Goal: Task Accomplishment & Management: Manage account settings

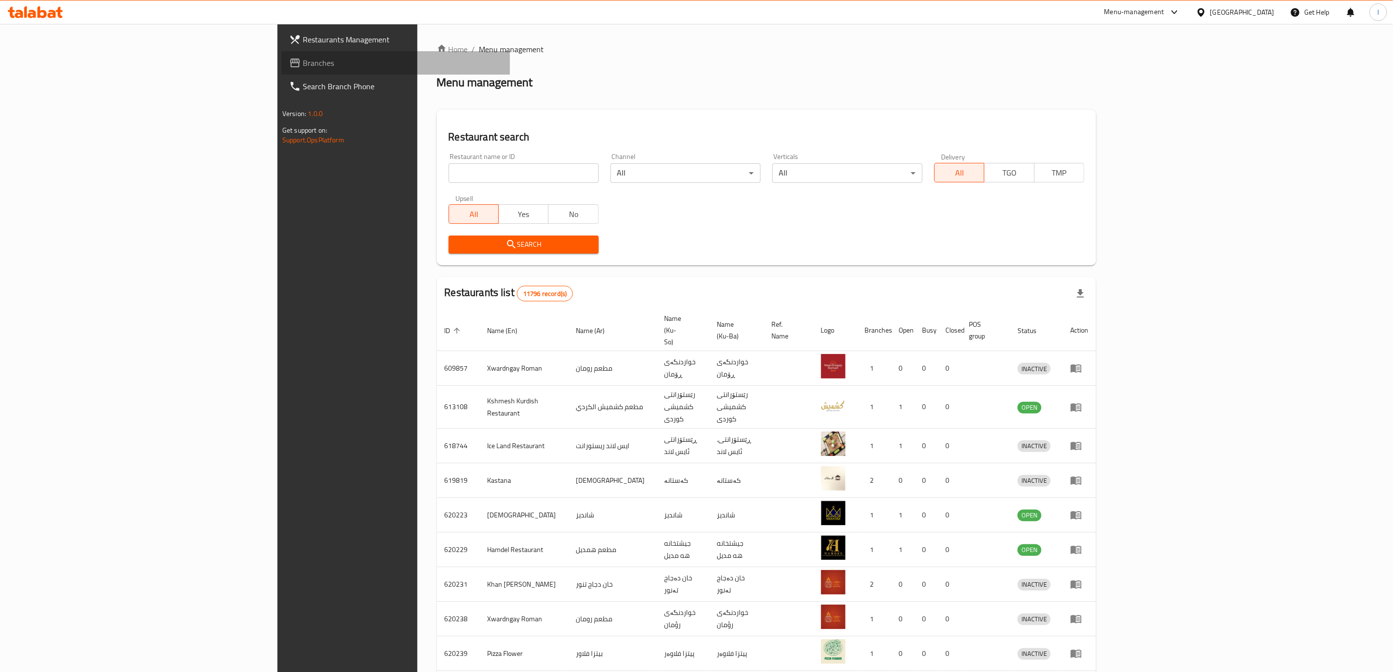
click at [303, 60] on span "Branches" at bounding box center [402, 63] width 199 height 12
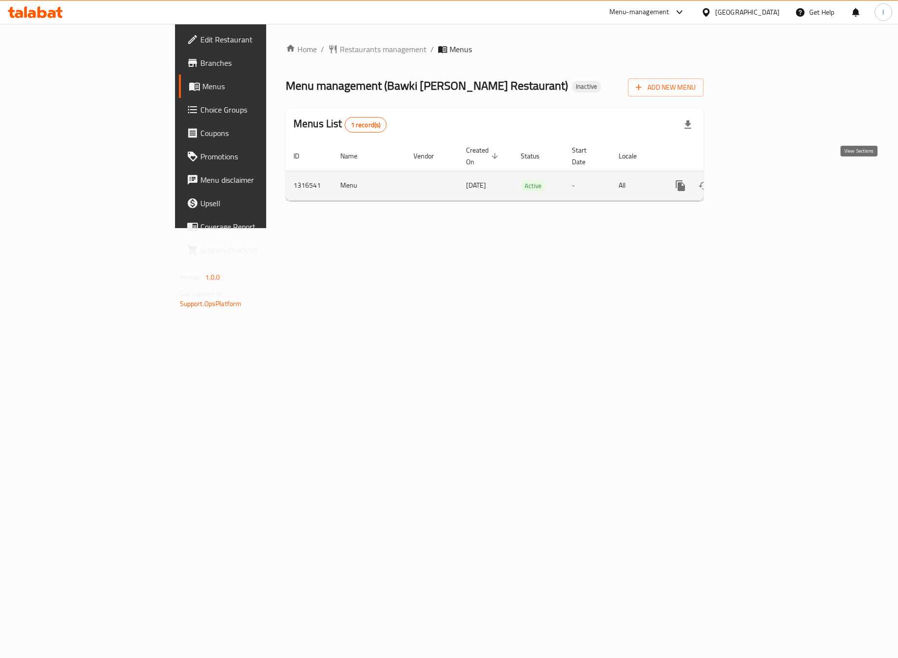
click at [757, 180] on icon "enhanced table" at bounding box center [751, 186] width 12 height 12
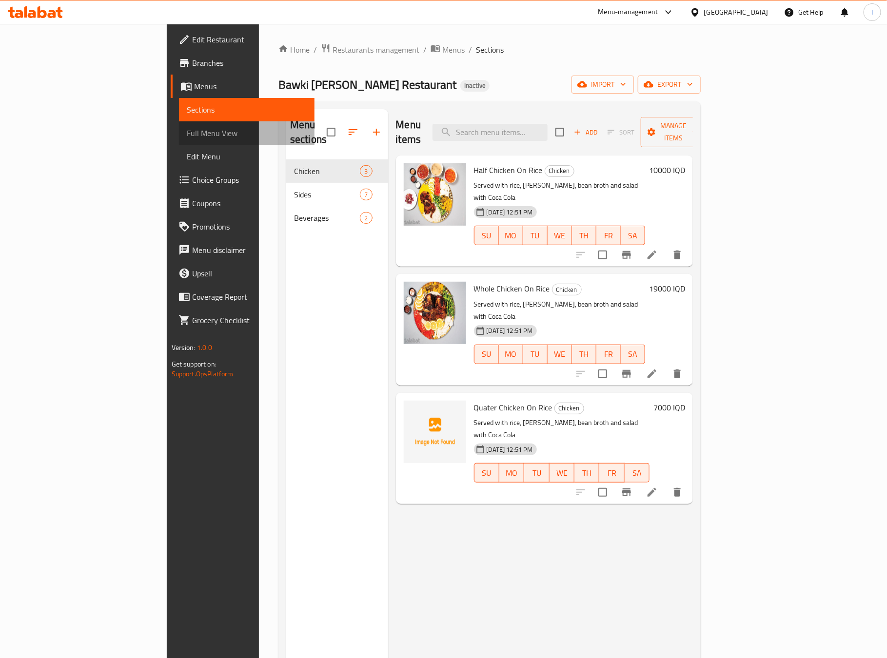
click at [187, 132] on span "Full Menu View" at bounding box center [247, 133] width 120 height 12
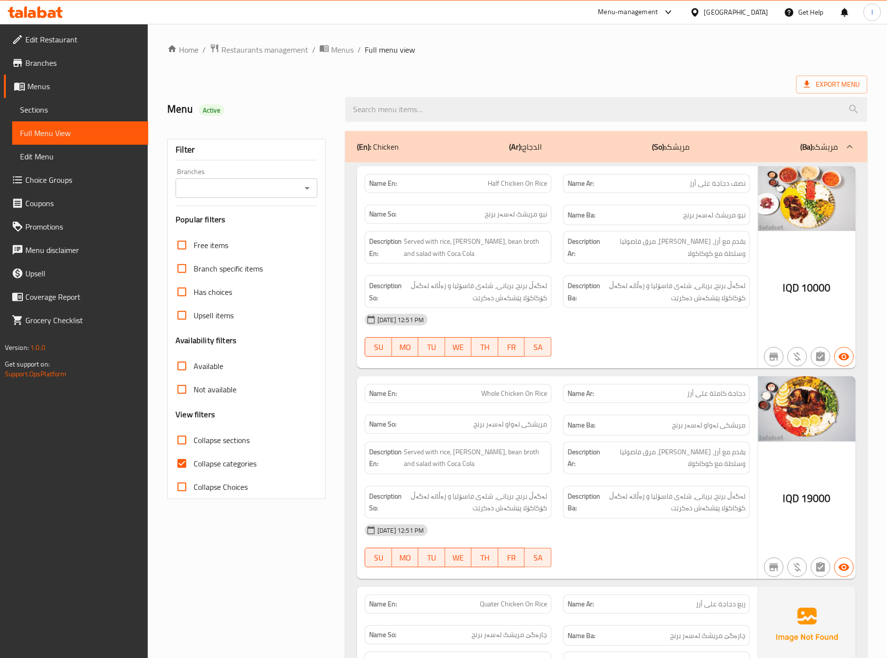
click at [254, 192] on input "Branches" at bounding box center [238, 188] width 120 height 14
click at [245, 228] on span "Bawki Ella Restaurant, Sarbasti" at bounding box center [247, 236] width 126 height 23
type input "Bawki Ella Restaurant, Sarbasti"
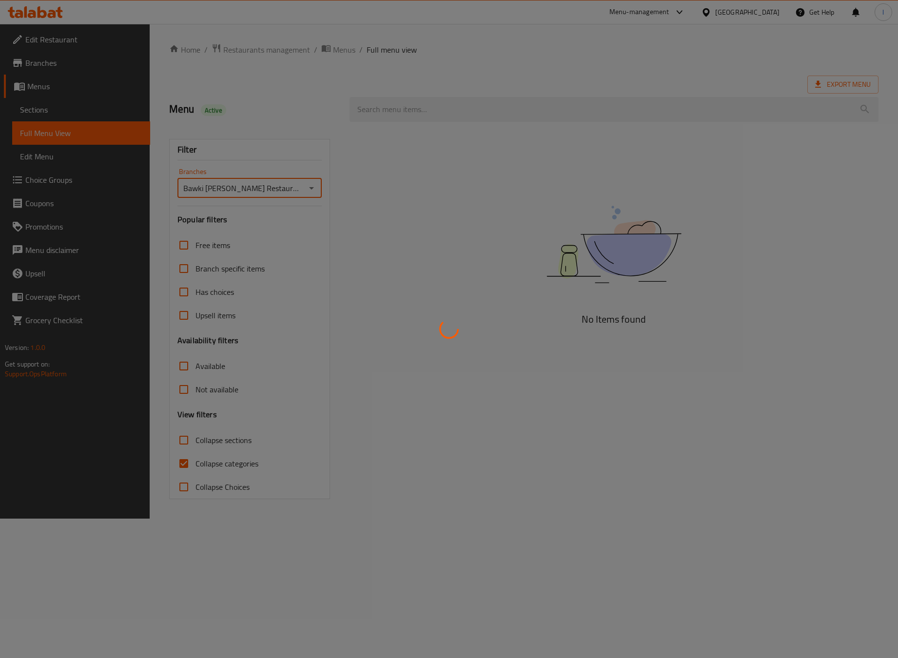
click at [218, 461] on div at bounding box center [449, 329] width 898 height 658
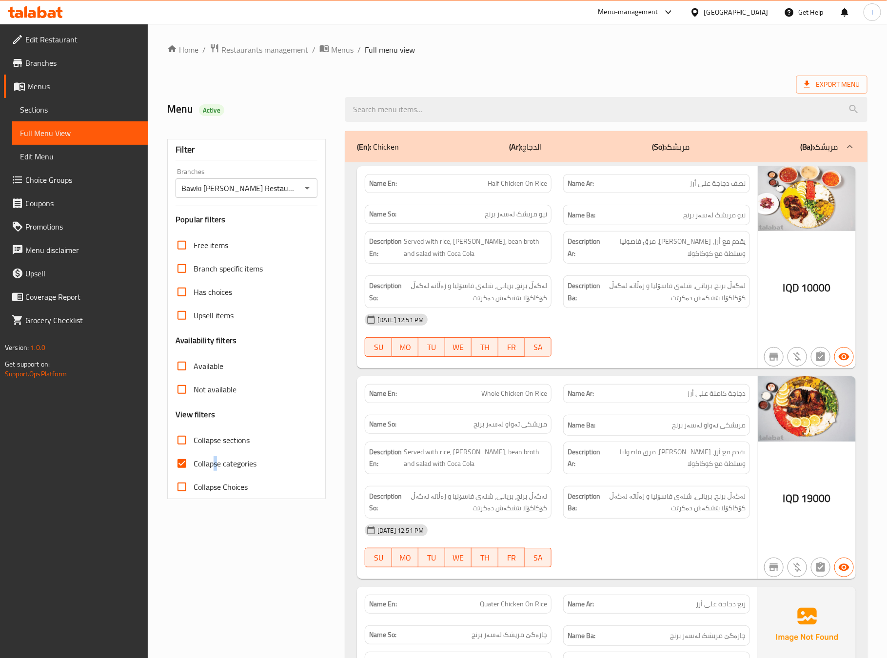
click at [215, 464] on span "Collapse categories" at bounding box center [225, 464] width 63 height 12
click at [194, 464] on input "Collapse categories" at bounding box center [181, 463] width 23 height 23
checkbox input "false"
click at [236, 438] on span "Collapse sections" at bounding box center [222, 440] width 56 height 12
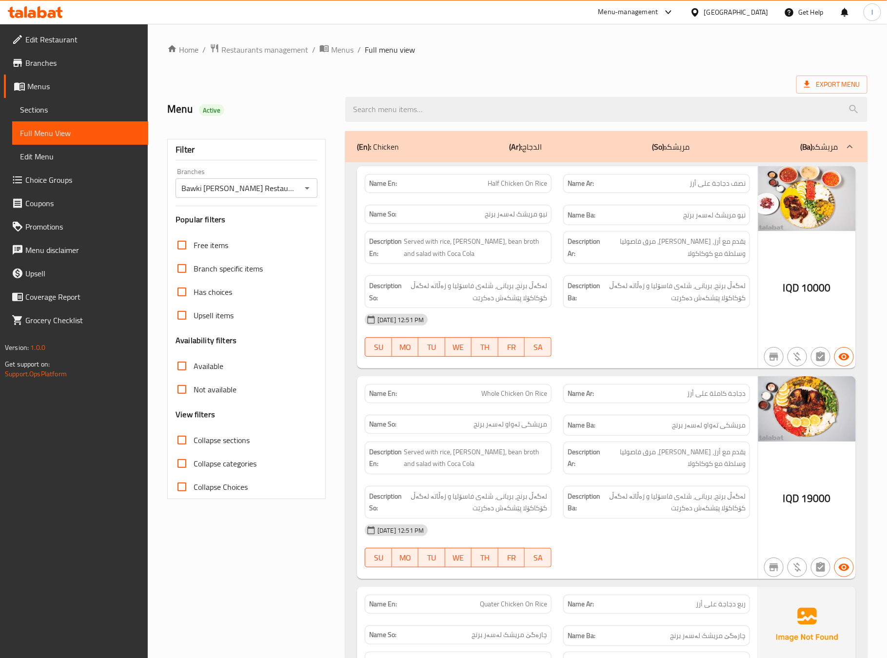
click at [194, 438] on input "Collapse sections" at bounding box center [181, 440] width 23 height 23
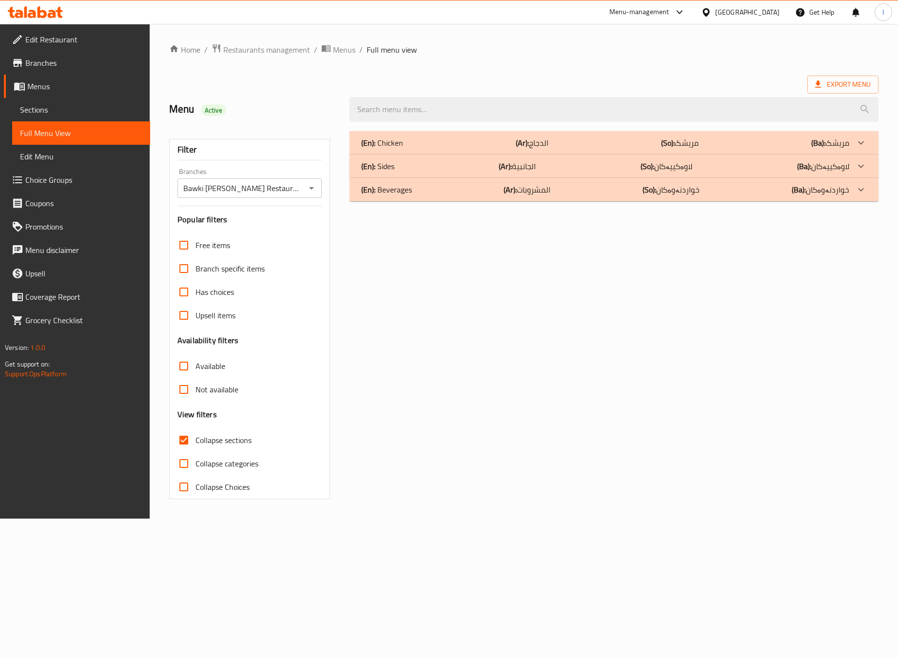
click at [475, 423] on div "(En): Chicken (Ar): الدجاج (So): مریشک (Ba): مریشک Name En: Half Chicken On Ric…" at bounding box center [614, 315] width 541 height 380
click at [752, 303] on div "(En): Chicken (Ar): الدجاج (So): مریشک (Ba): مریشک Name En: Half Chicken On Ric…" at bounding box center [614, 315] width 541 height 380
click at [412, 141] on div "(En): Chicken (Ar): الدجاج (So): مریشک (Ba): مریشک" at bounding box center [605, 143] width 488 height 12
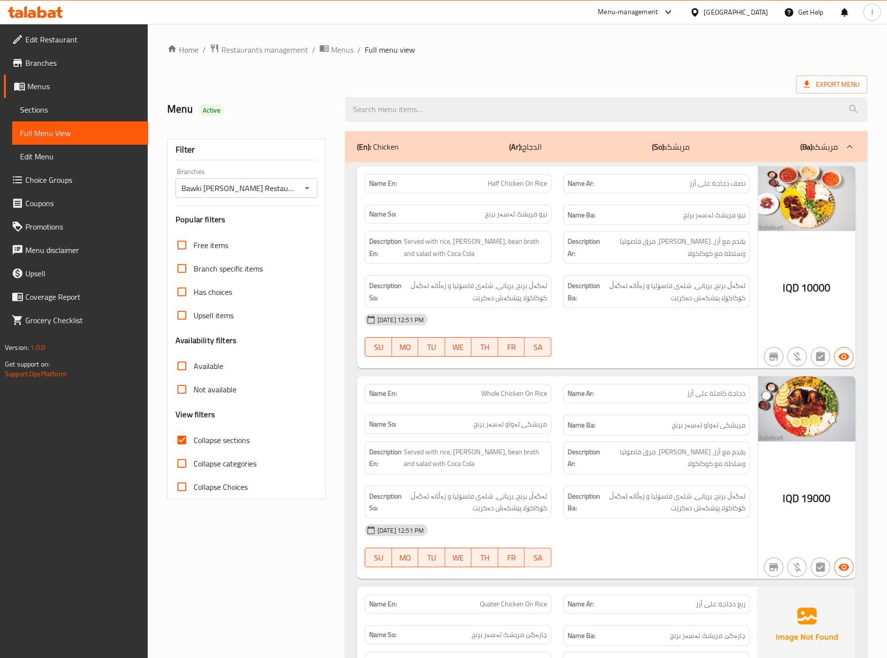
click at [566, 247] on div "Description Ar: يقدم مع أرز، برياني، مرق فاصوليا وسلطة مع كوكاكولا" at bounding box center [656, 247] width 187 height 33
click at [538, 156] on div "(En): Chicken (Ar): الدجاج (So): مریشک (Ba): مریشک" at bounding box center [606, 146] width 522 height 31
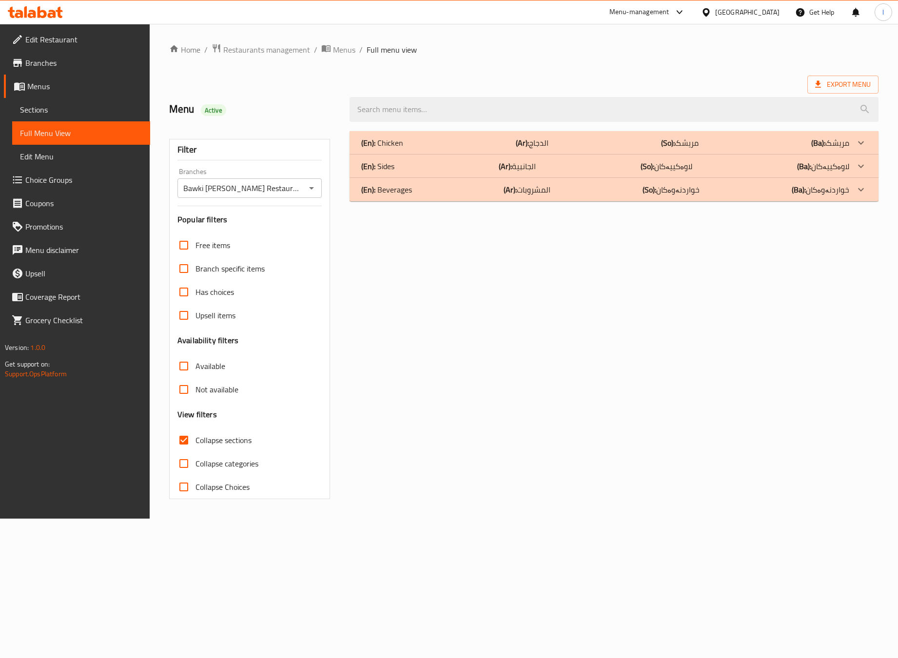
click at [461, 180] on div "(En): Beverages (Ar): المشروبات (So): خواردنەوەکان (Ba): خواردنەوەکان" at bounding box center [614, 189] width 529 height 23
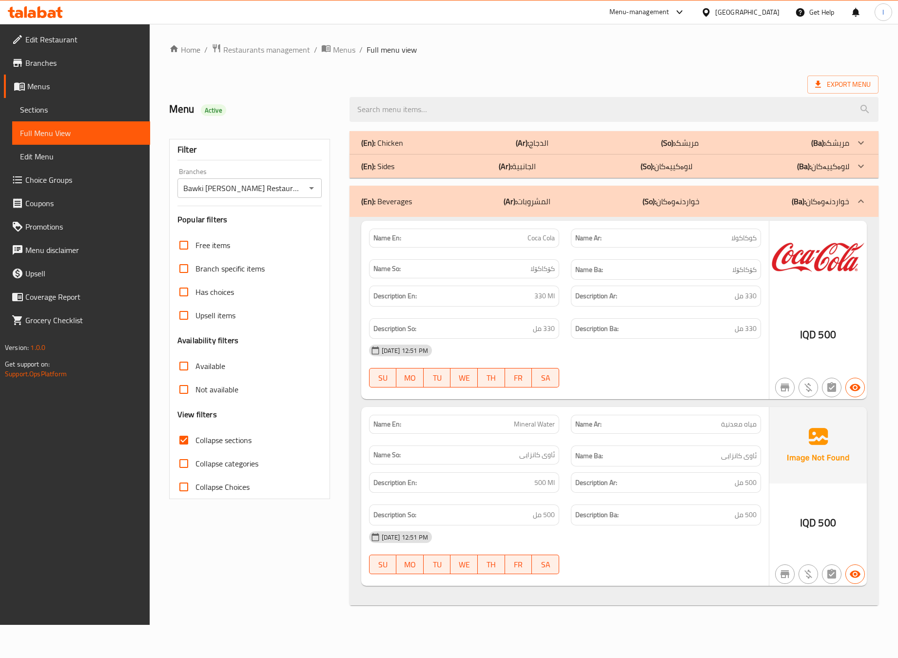
click at [654, 354] on div "09-10-2025 12:51 PM" at bounding box center [565, 350] width 404 height 23
click at [705, 205] on div "(En): Beverages (Ar): المشروبات (So): خواردنەوەکان (Ba): خواردنەوەکان" at bounding box center [605, 201] width 488 height 12
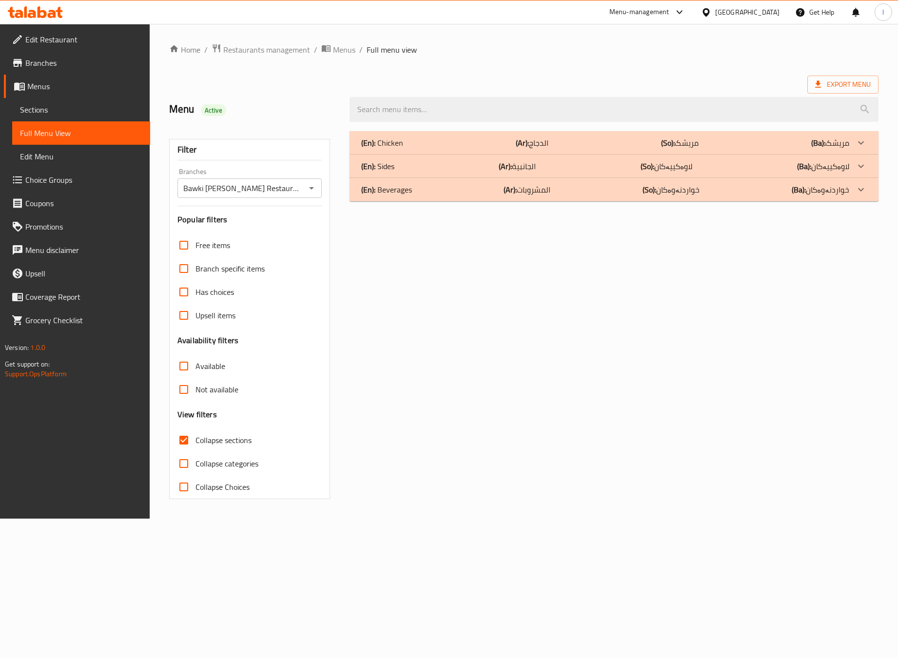
click at [660, 166] on p "(So): لاوەکییەکان" at bounding box center [667, 166] width 52 height 12
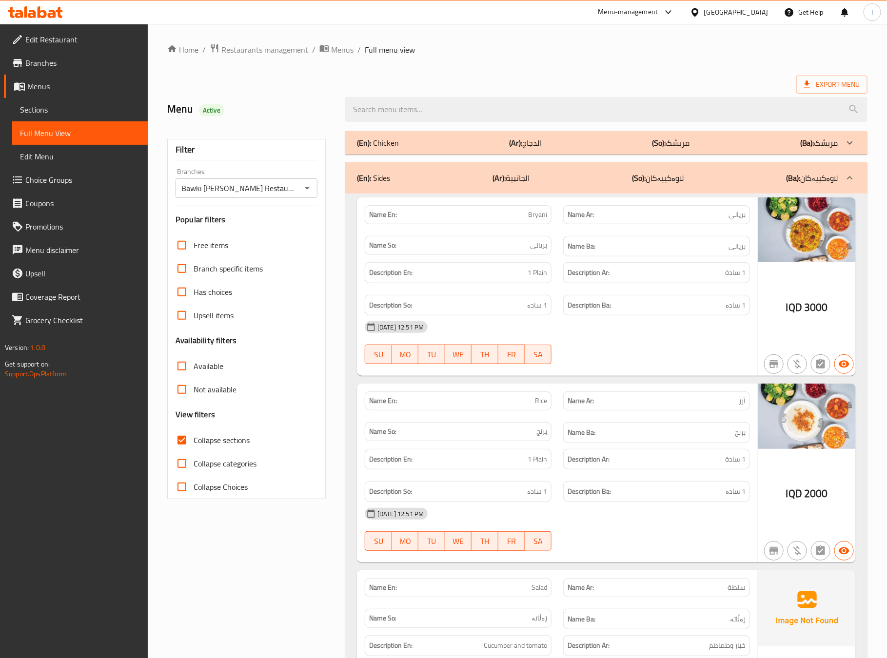
click at [653, 332] on div "09-10-2025 12:51 PM" at bounding box center [557, 326] width 397 height 23
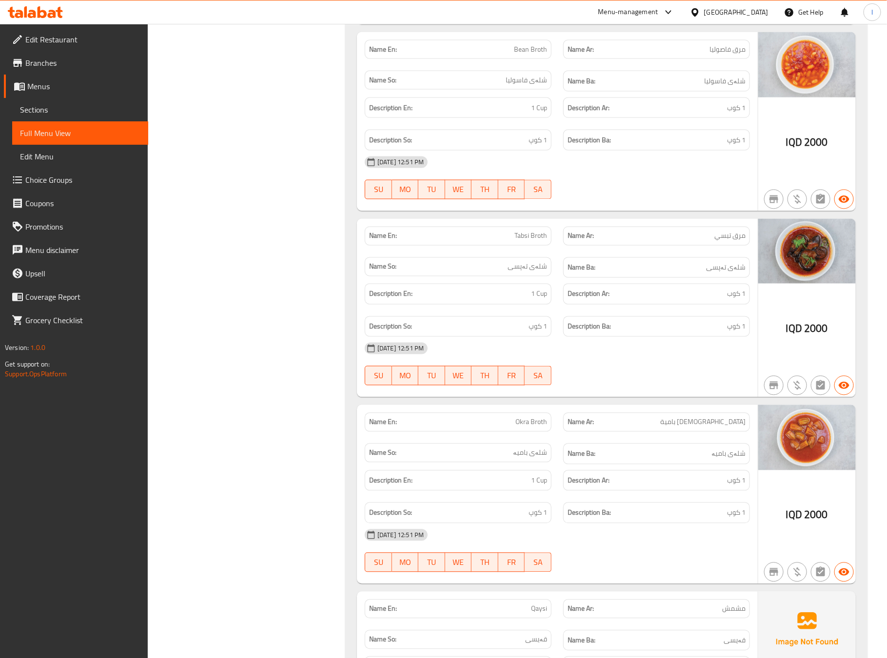
scroll to position [731, 0]
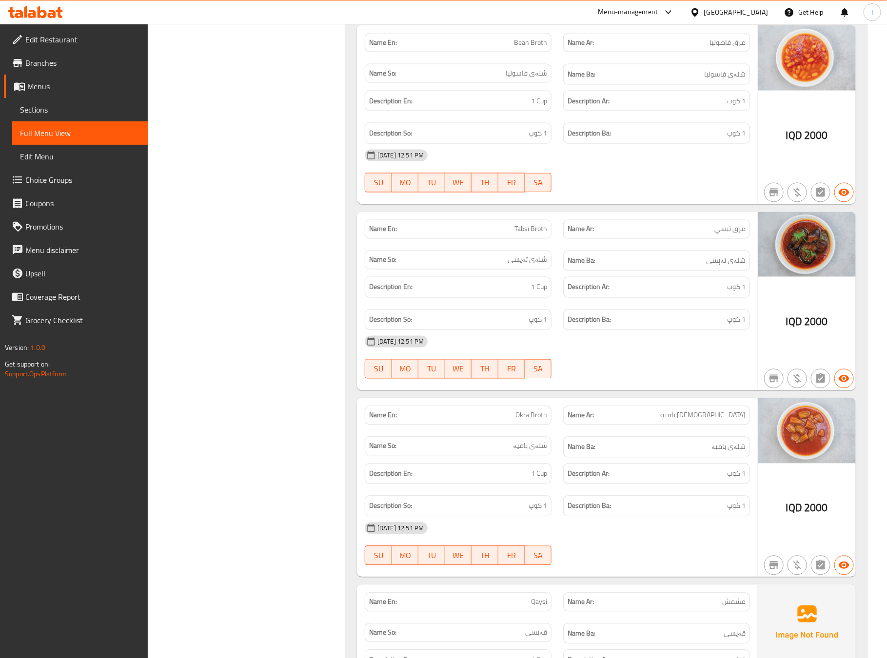
click at [581, 353] on div "09-10-2025 12:51 PM" at bounding box center [557, 341] width 397 height 23
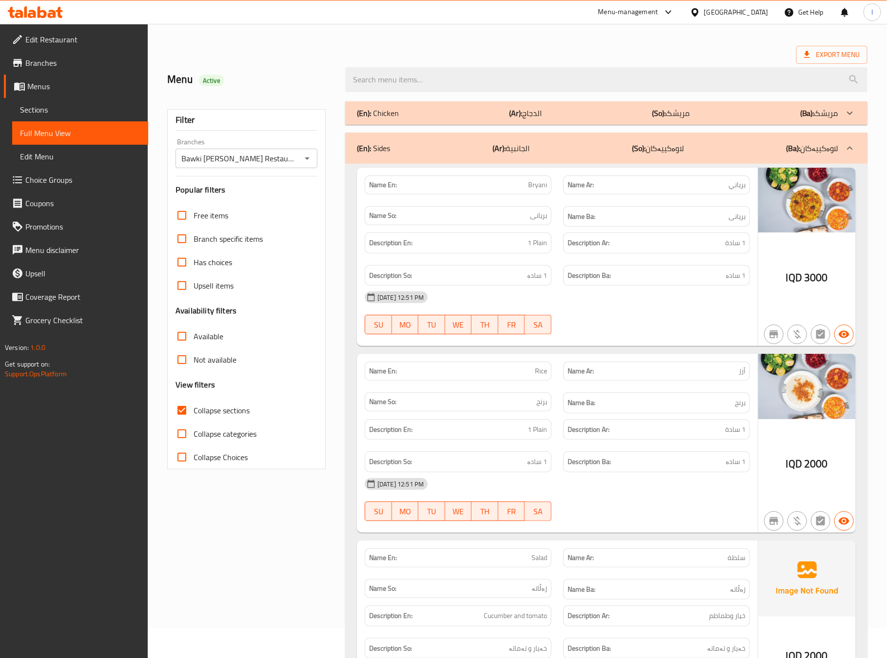
scroll to position [0, 0]
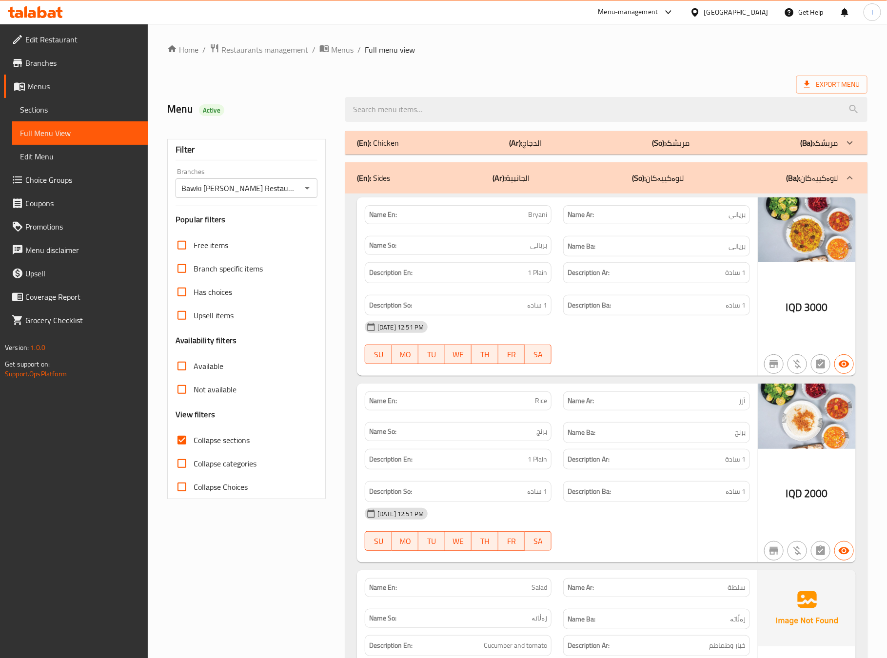
click at [619, 186] on div "(En): Sides (Ar): الجانبية (So): لاوەکییەکان (Ba): لاوەکییەکان" at bounding box center [606, 177] width 522 height 31
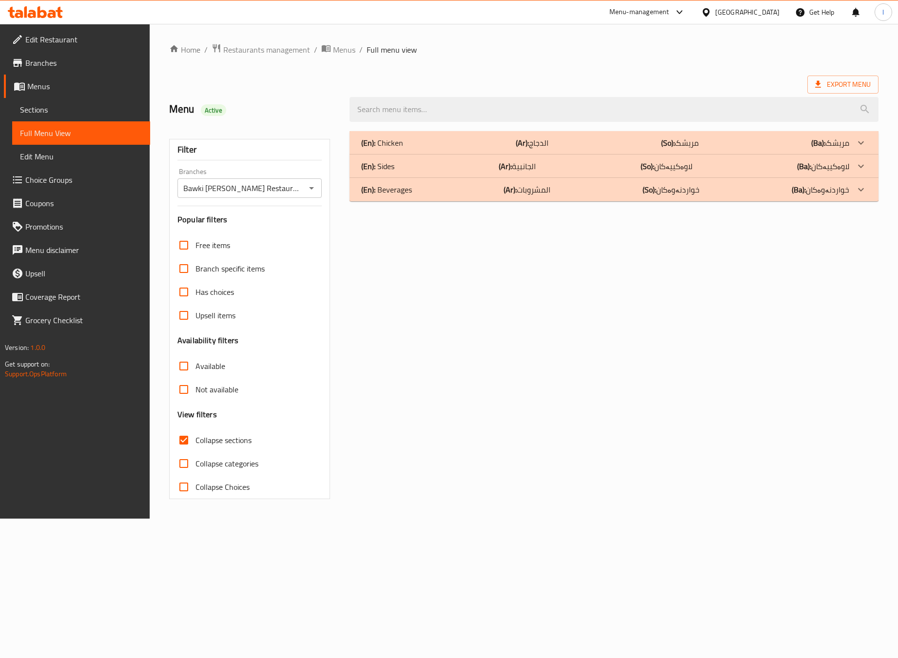
click at [462, 159] on div "(En): Sides (Ar): الجانبية (So): لاوەکییەکان (Ba): لاوەکییەکان" at bounding box center [614, 166] width 529 height 23
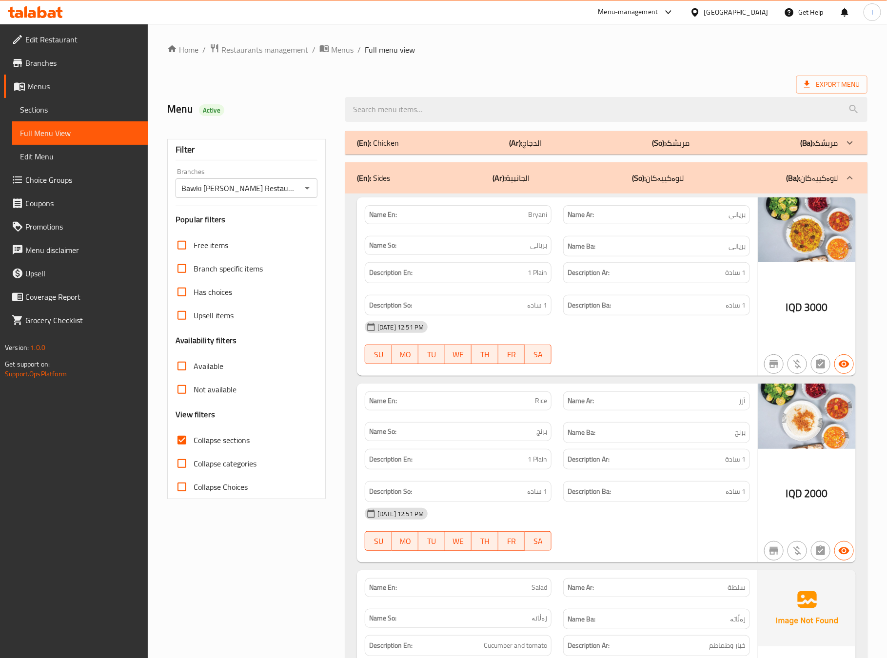
click at [663, 164] on div "(En): Sides (Ar): الجانبية (So): لاوەکییەکان (Ba): لاوەکییەکان" at bounding box center [606, 177] width 522 height 31
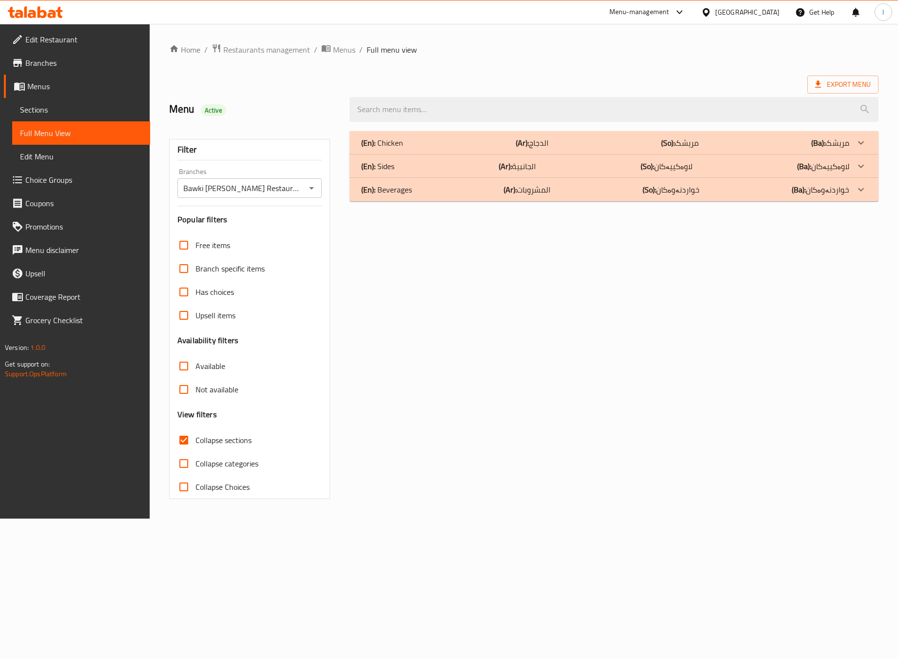
click at [677, 153] on div "(En): Chicken (Ar): الدجاج (So): مریشک (Ba): مریشک" at bounding box center [614, 142] width 529 height 23
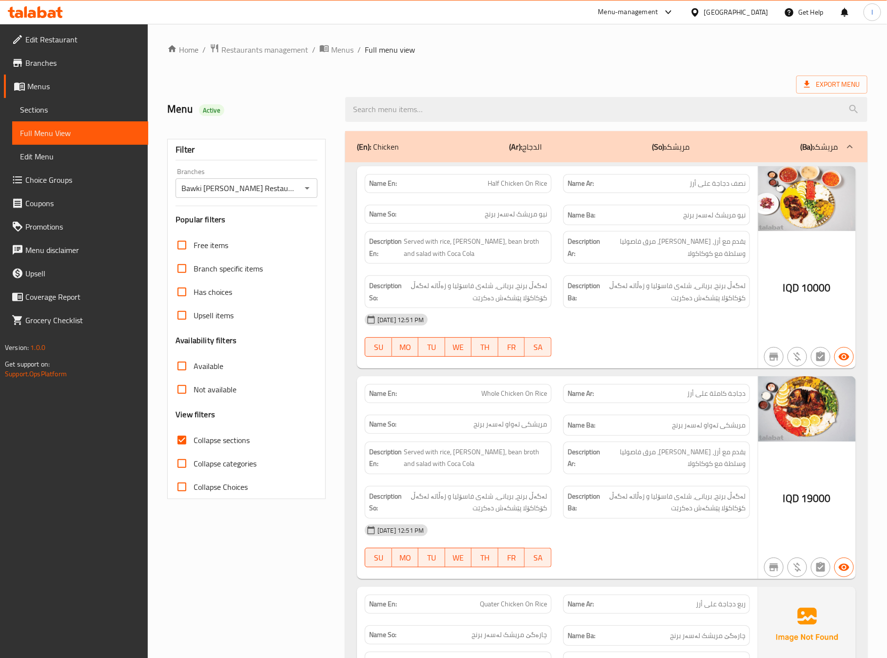
click at [627, 317] on div "09-10-2025 12:51 PM" at bounding box center [557, 319] width 397 height 23
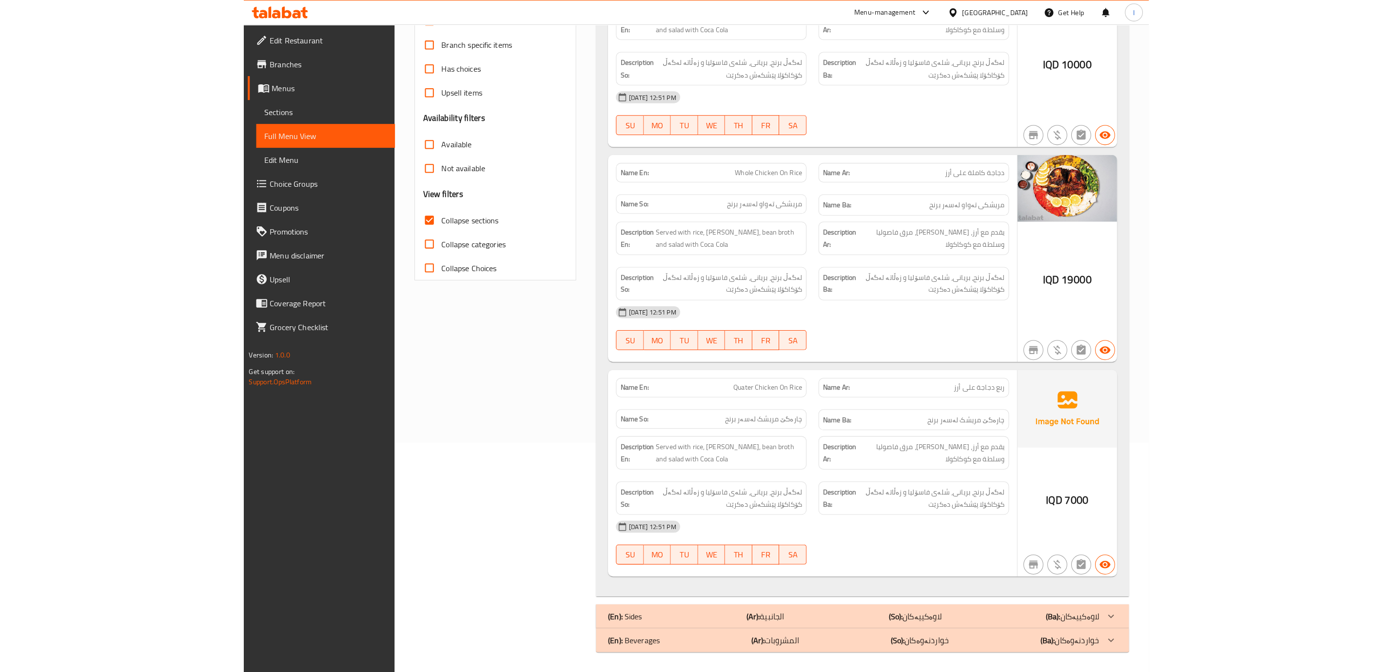
scroll to position [145, 0]
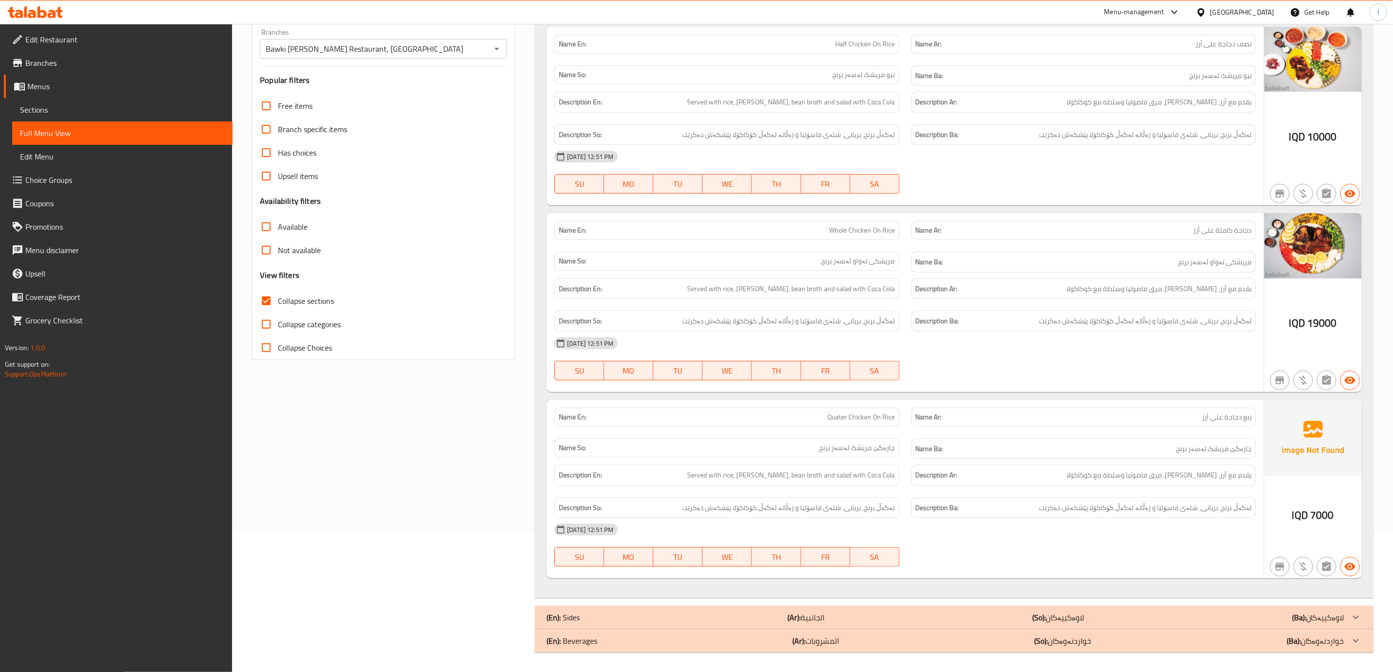
click at [339, 297] on div "Collapse sections" at bounding box center [383, 300] width 247 height 23
click at [333, 293] on div "Collapse sections" at bounding box center [383, 300] width 247 height 23
click at [328, 295] on span "Collapse sections" at bounding box center [306, 301] width 56 height 12
click at [278, 293] on input "Collapse sections" at bounding box center [265, 300] width 23 height 23
checkbox input "false"
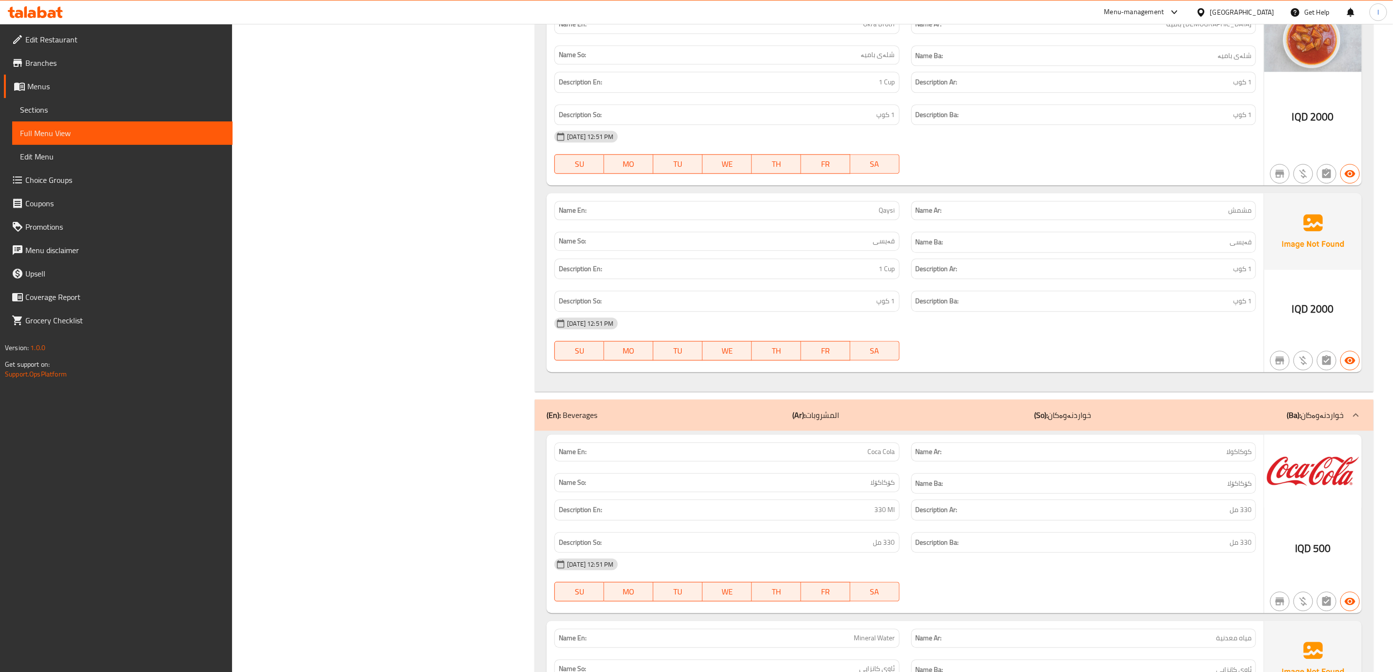
scroll to position [1894, 0]
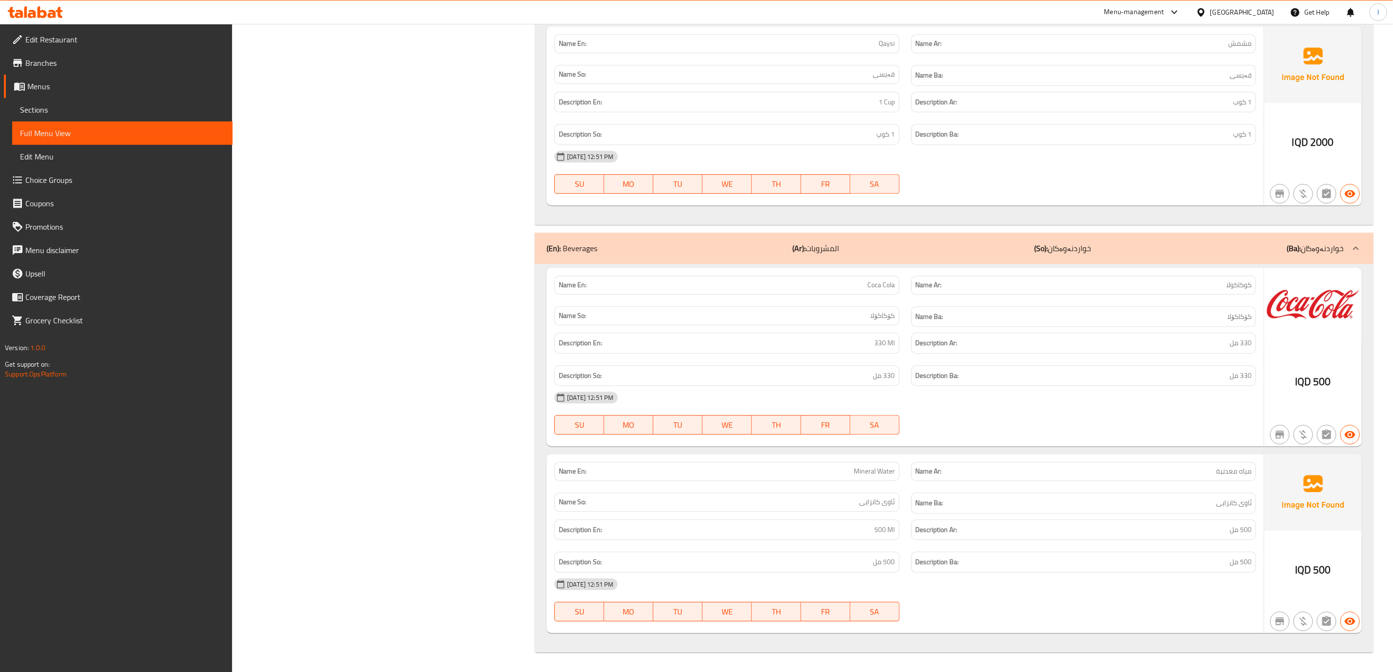
click at [61, 89] on span "Menus" at bounding box center [125, 86] width 197 height 12
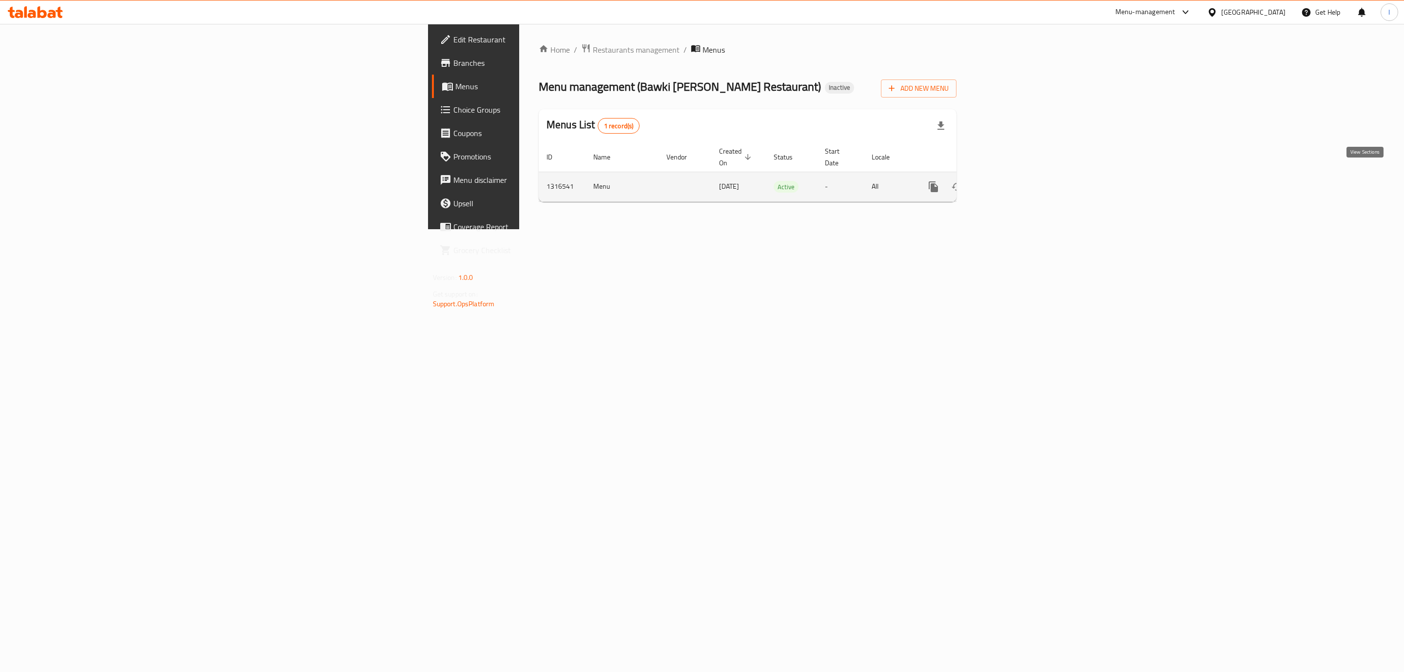
click at [898, 181] on icon "enhanced table" at bounding box center [1004, 187] width 12 height 12
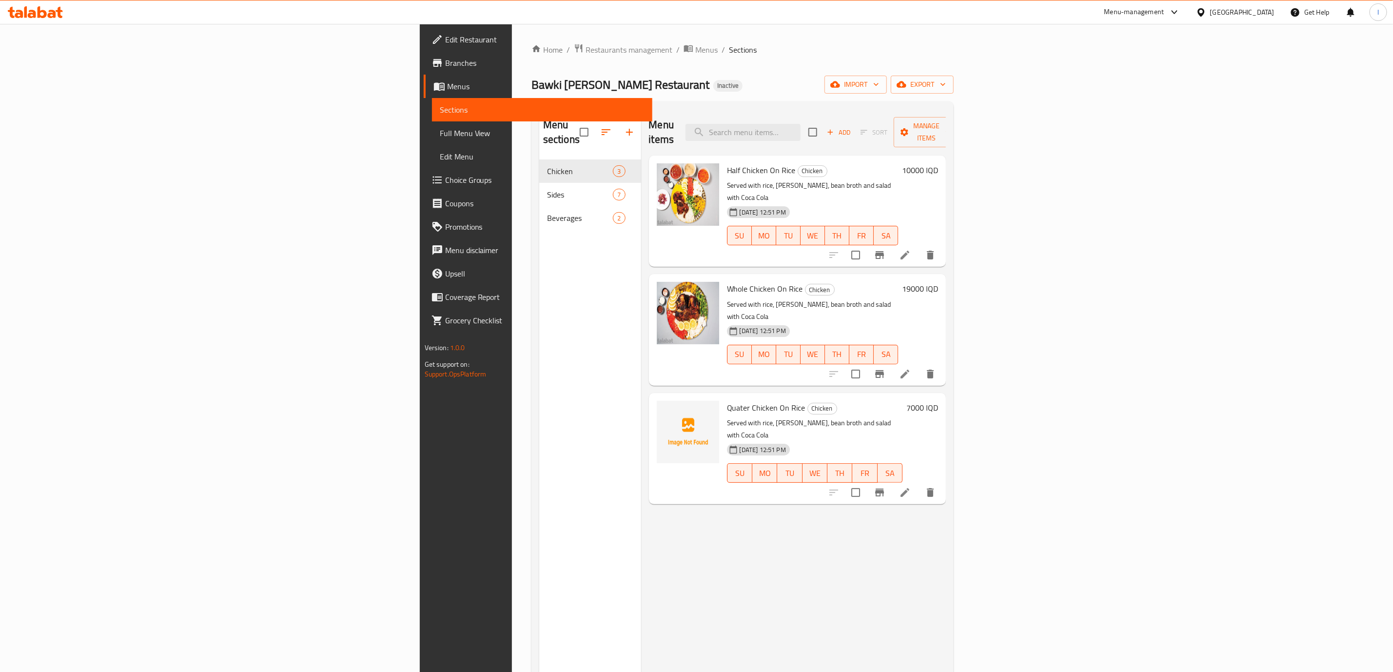
click at [539, 337] on div "Menu sections Chicken 3 Sides 7 Beverages 2" at bounding box center [590, 445] width 102 height 672
click at [440, 138] on span "Full Menu View" at bounding box center [542, 133] width 205 height 12
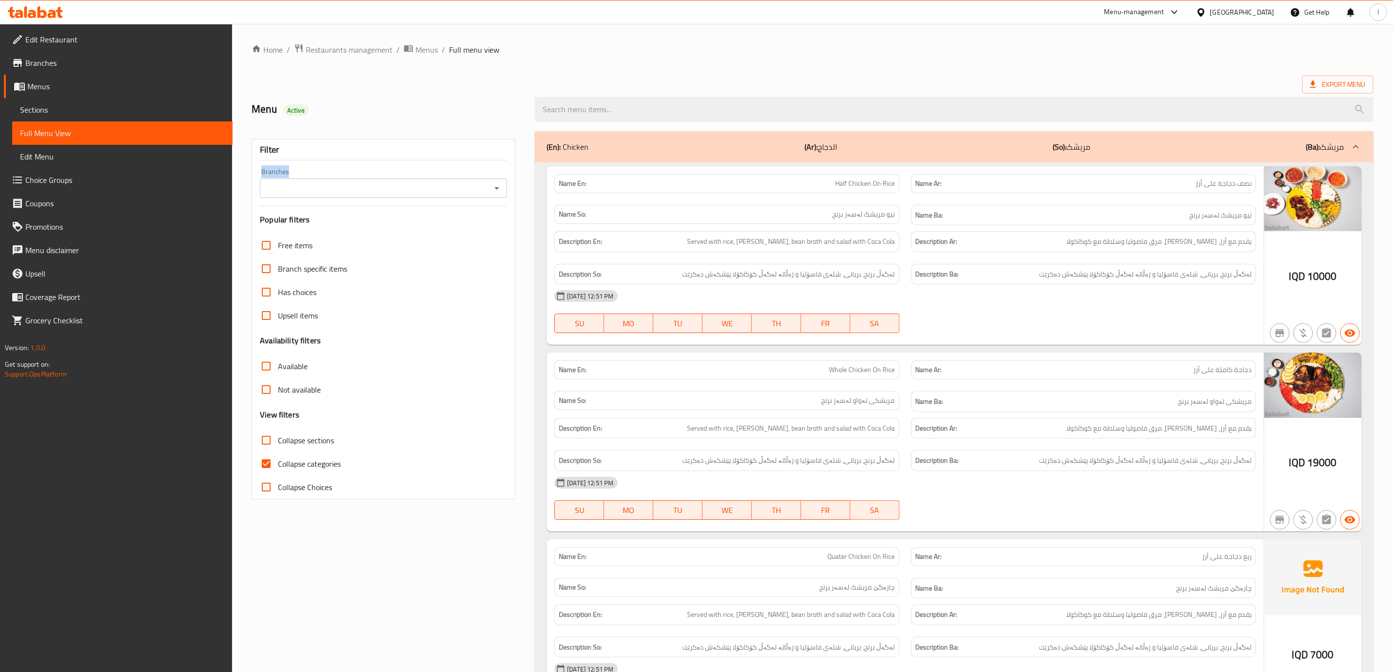
drag, startPoint x: 433, startPoint y: 205, endPoint x: 438, endPoint y: 200, distance: 6.2
click at [437, 202] on div "Filter Branches Branches Popular filters Free items Branch specific items Has c…" at bounding box center [384, 319] width 264 height 360
click at [454, 189] on input "Branches" at bounding box center [375, 188] width 225 height 14
click at [355, 235] on span "Bawki Ella Restaurant, Sarbasti" at bounding box center [366, 231] width 197 height 12
type input "Bawki Ella Restaurant, Sarbasti"
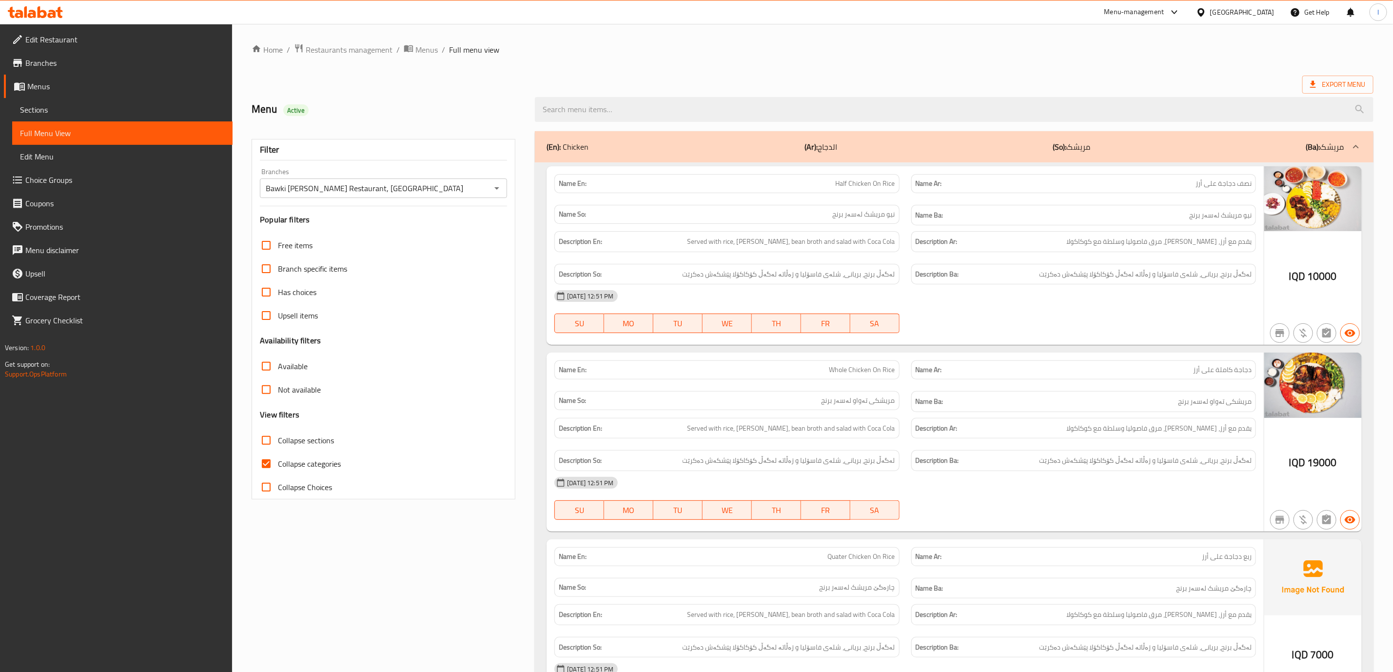
click at [313, 469] on span "Collapse categories" at bounding box center [309, 464] width 63 height 12
click at [278, 469] on input "Collapse categories" at bounding box center [265, 463] width 23 height 23
checkbox input "false"
click at [898, 354] on div "Name En: Half Chicken On Rice Name Ar: نصف دجاجة على أرز Name So: نیو مریشک لەس…" at bounding box center [954, 449] width 839 height 575
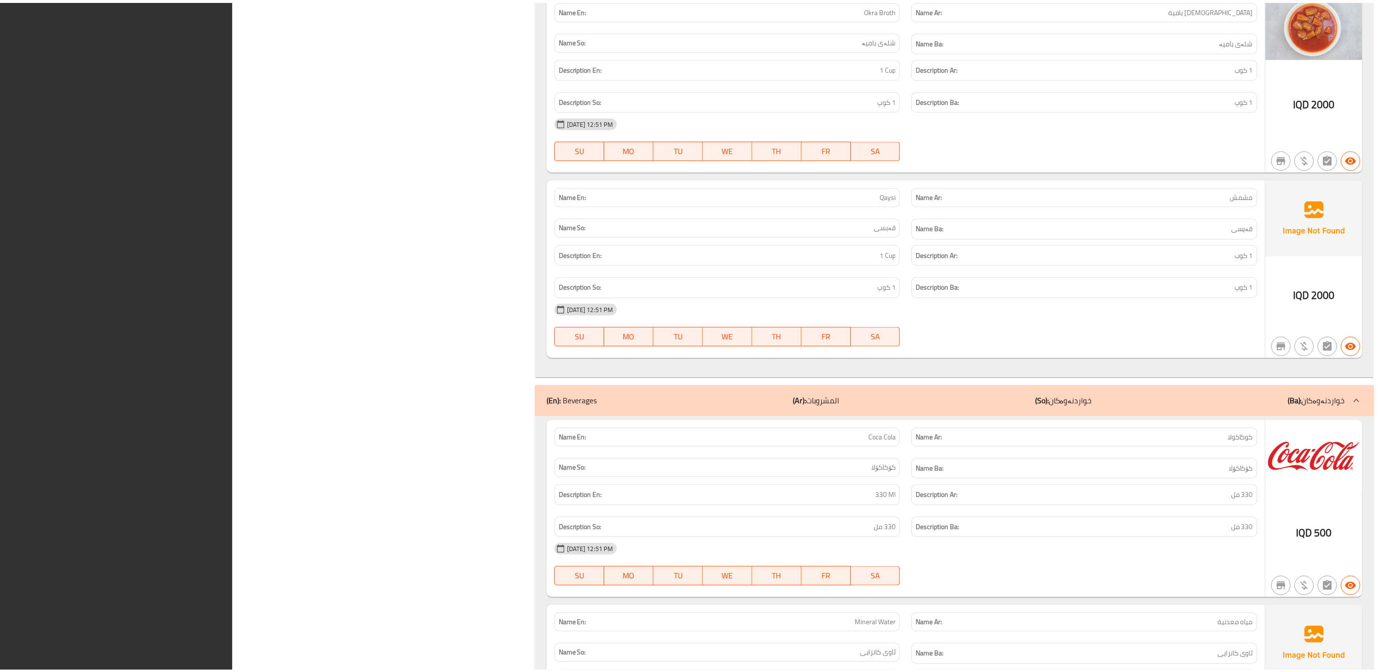
scroll to position [1894, 0]
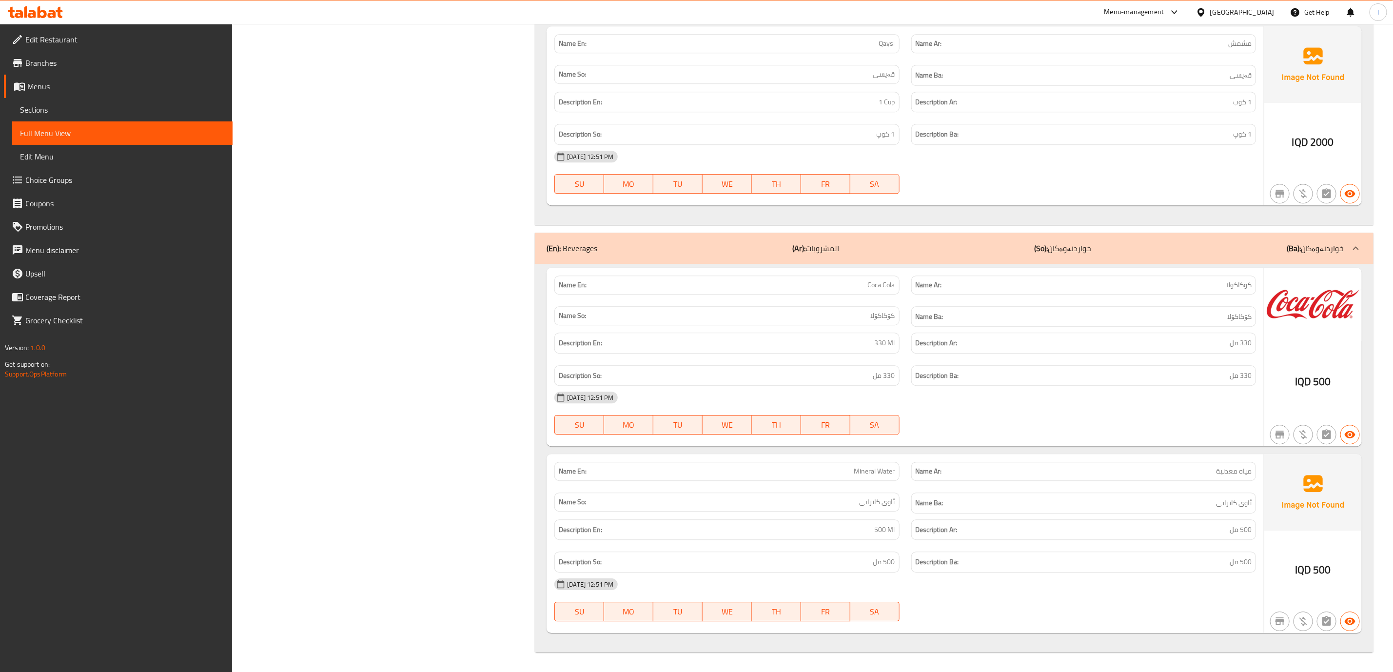
click at [23, 66] on span at bounding box center [19, 63] width 14 height 12
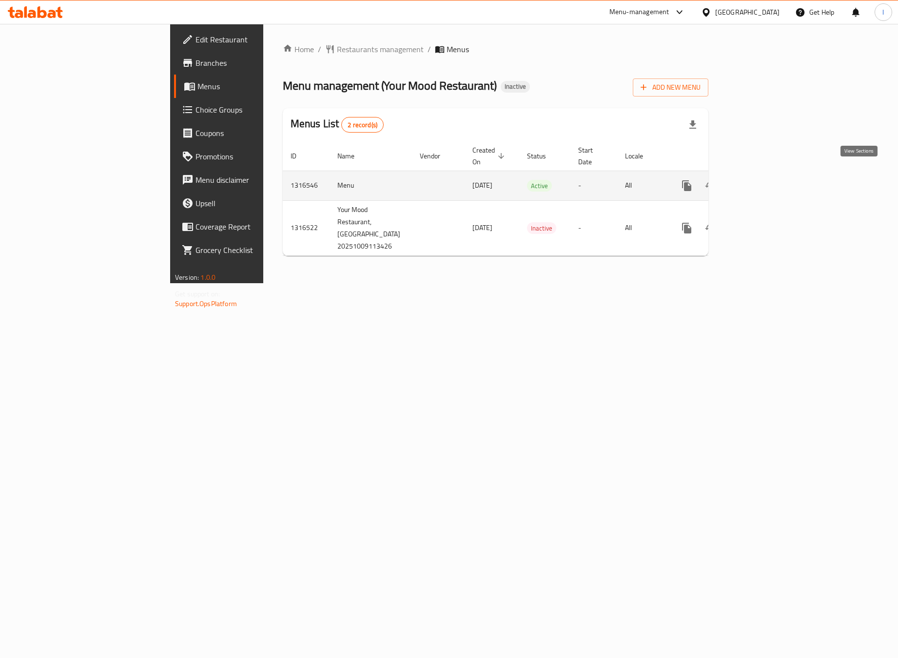
click at [761, 181] on icon "enhanced table" at bounding box center [757, 185] width 9 height 9
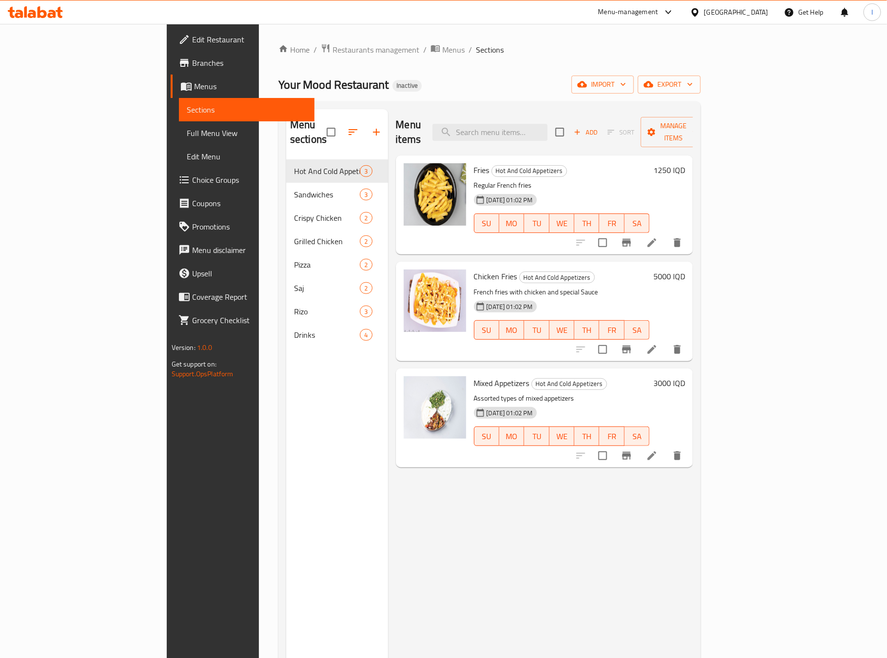
click at [187, 129] on span "Full Menu View" at bounding box center [247, 133] width 120 height 12
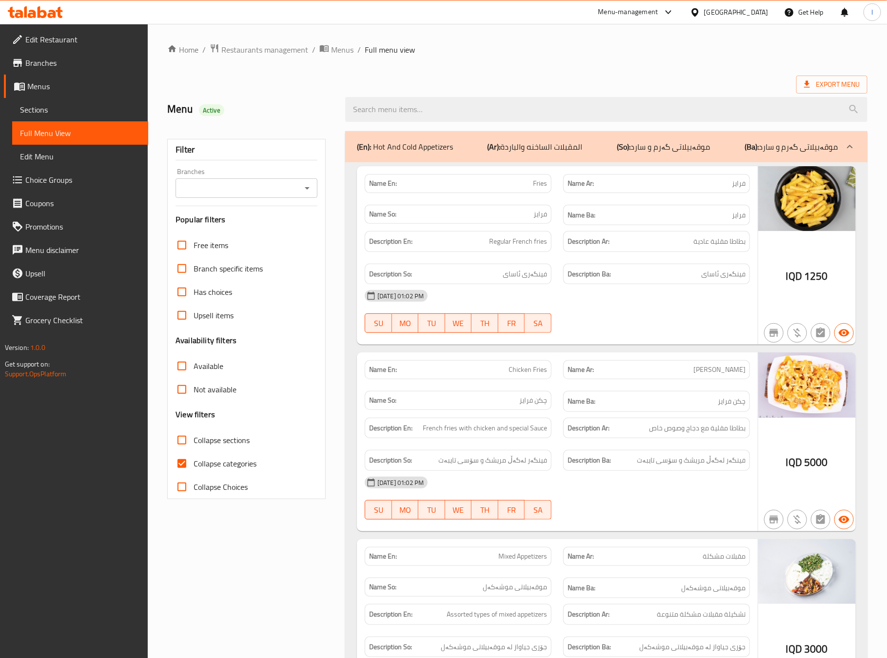
click at [220, 186] on input "Branches" at bounding box center [238, 188] width 120 height 14
click at [195, 233] on span "Your Mood Restaurant, Karada Dakhel" at bounding box center [247, 236] width 126 height 23
type input "Your Mood Restaurant, Karada Dakhel"
click at [209, 463] on span "Collapse categories" at bounding box center [225, 464] width 63 height 12
click at [194, 463] on input "Collapse categories" at bounding box center [181, 463] width 23 height 23
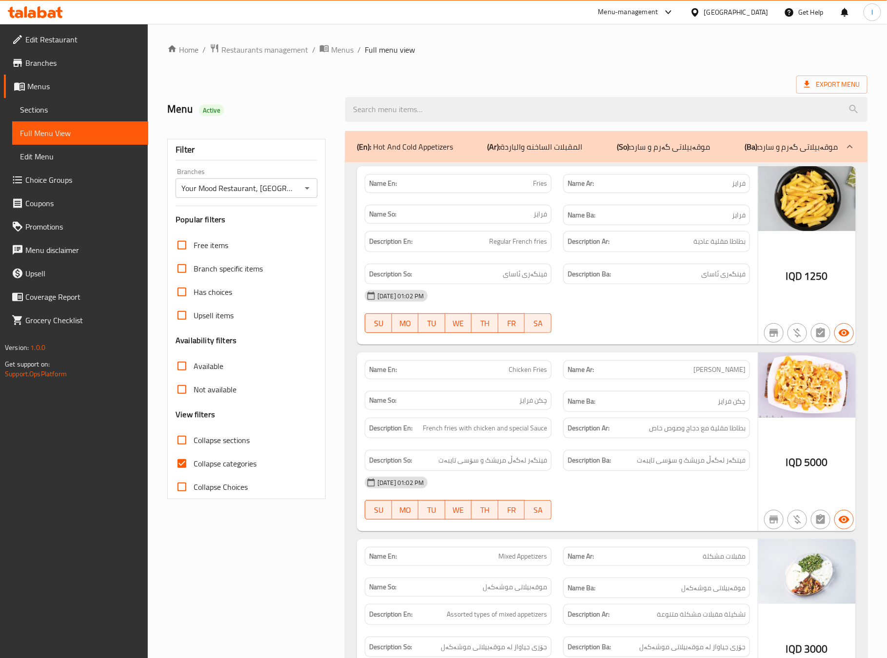
checkbox input "false"
click at [197, 429] on label "Collapse sections" at bounding box center [209, 440] width 79 height 23
click at [194, 429] on input "Collapse sections" at bounding box center [181, 440] width 23 height 23
checkbox input "true"
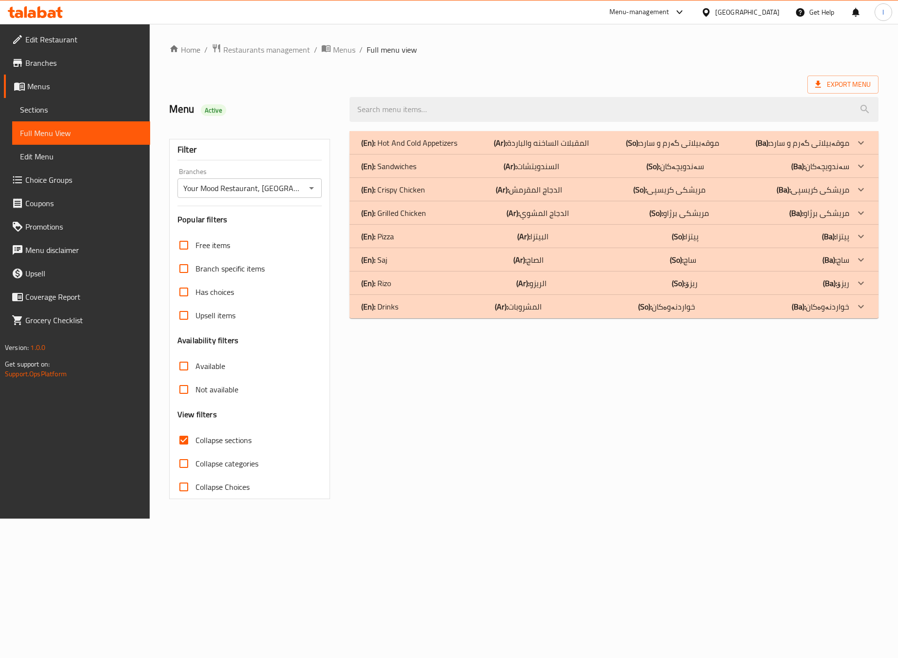
click at [445, 308] on div "(En): Drinks (Ar): المشروبات (So): خواردنەوەکان (Ba): خواردنەوەکان" at bounding box center [605, 307] width 488 height 12
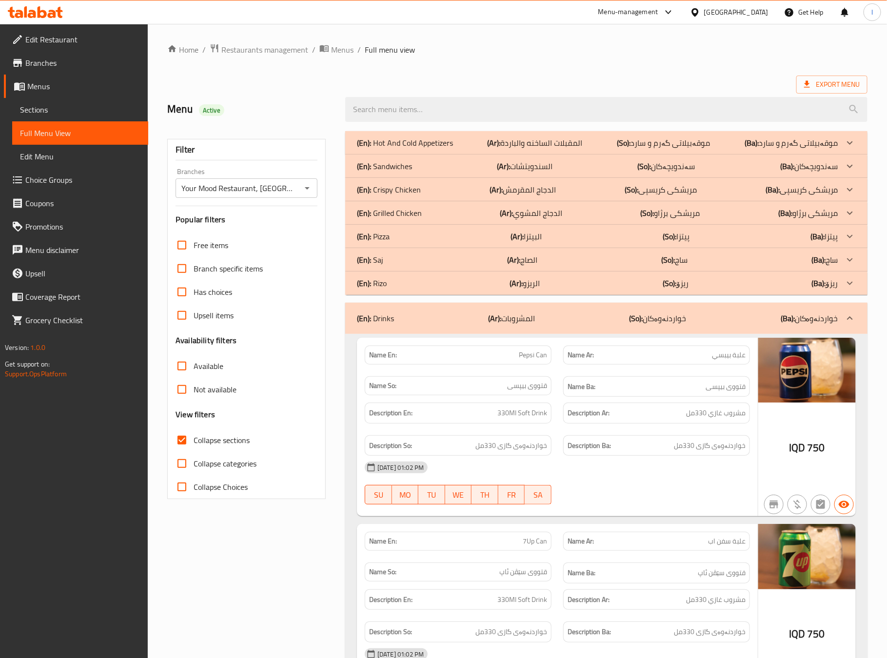
click at [511, 429] on div "Description En: 330Ml Soft Drink" at bounding box center [458, 413] width 198 height 33
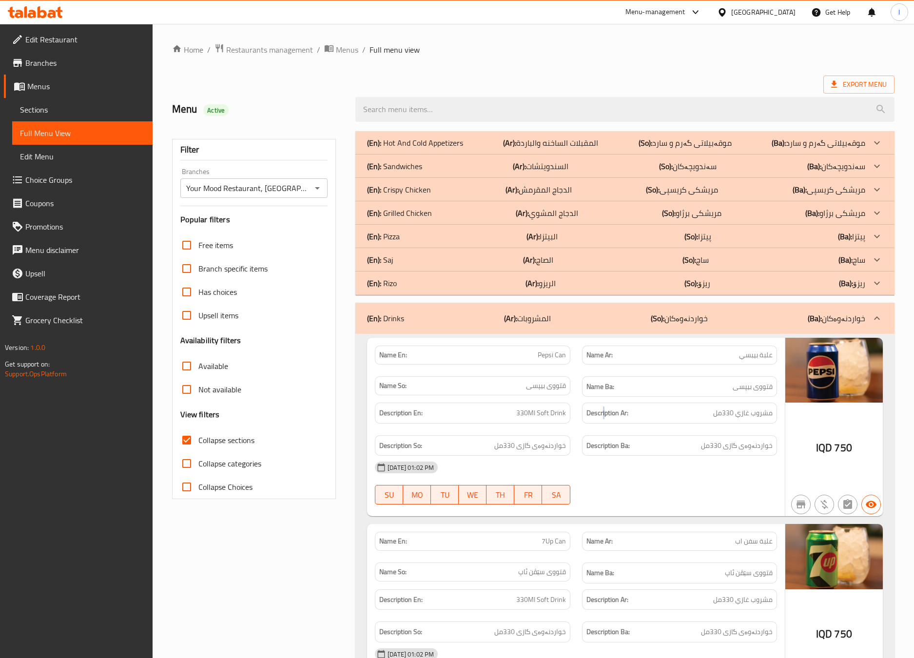
drag, startPoint x: 604, startPoint y: 429, endPoint x: 622, endPoint y: 465, distance: 40.3
click at [605, 439] on div "Description En: 330Ml Soft Drink Description Ar: مشروب غازي 330مل Description S…" at bounding box center [576, 429] width 414 height 65
click at [644, 490] on div "09-10-2025 01:02 PM SU MO TU WE TH FR SA" at bounding box center [576, 483] width 414 height 55
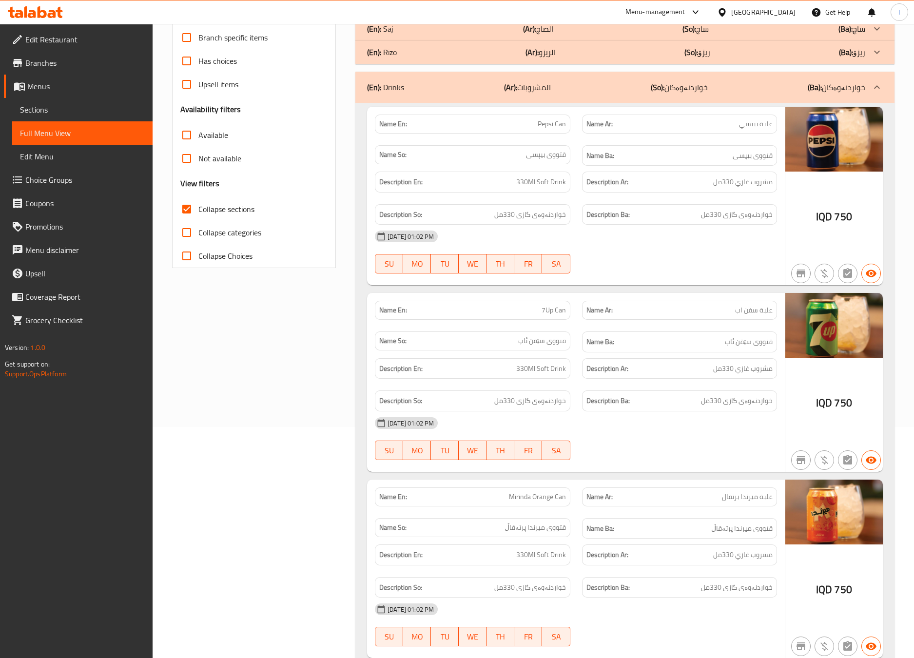
scroll to position [243, 0]
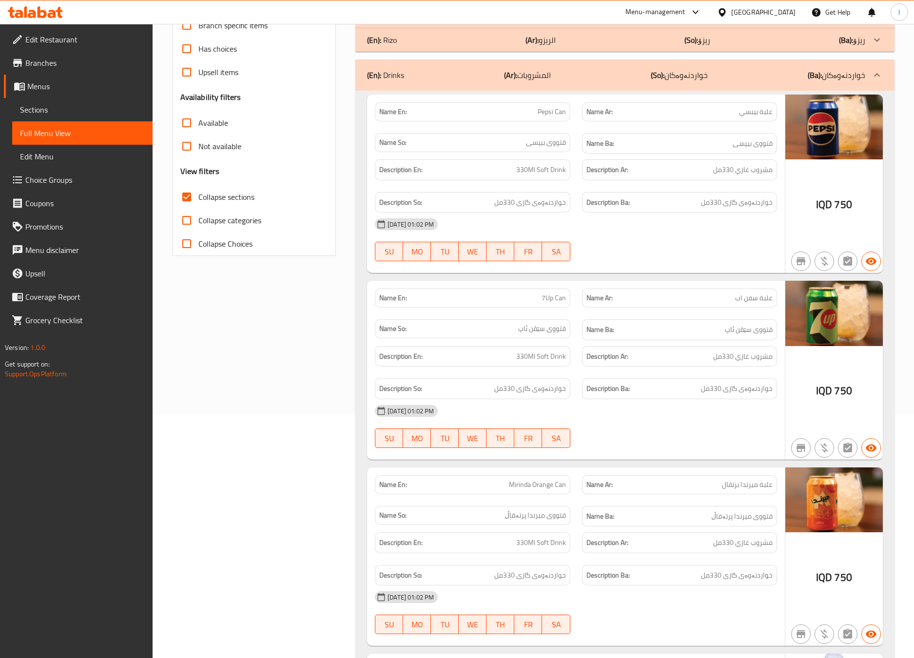
click at [275, 364] on div "Filter Branches Your Mood Restaurant, Karada Dakhel Branches Popular filters Fr…" at bounding box center [258, 370] width 184 height 976
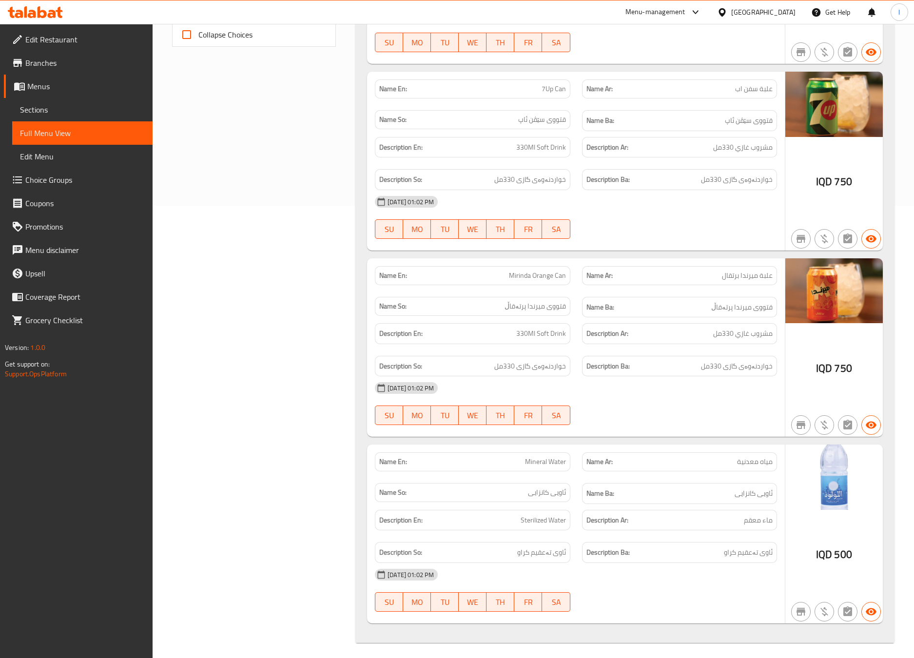
scroll to position [464, 0]
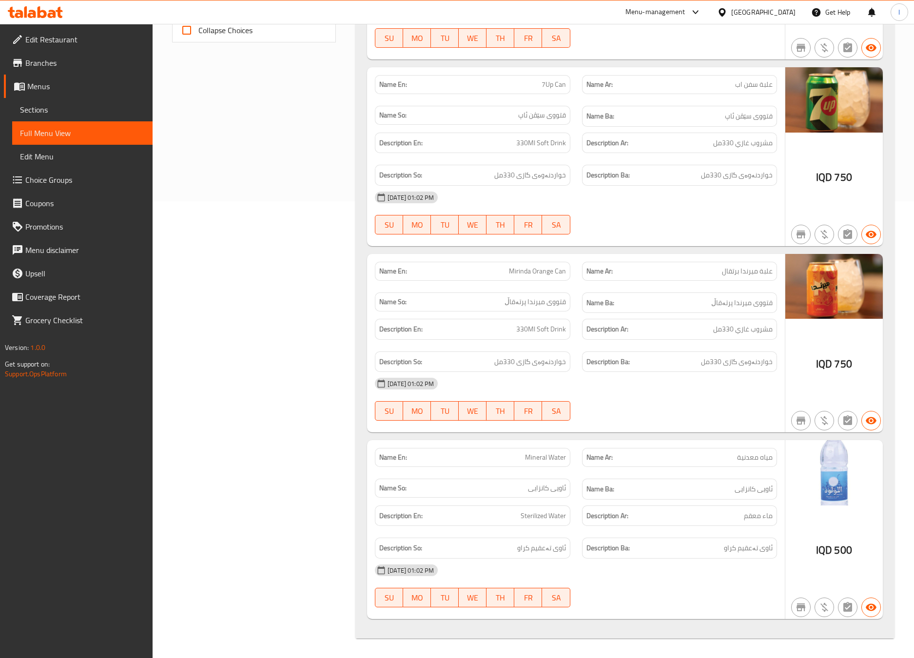
click at [655, 456] on p "Name Ar: مياه معدنية" at bounding box center [679, 457] width 186 height 10
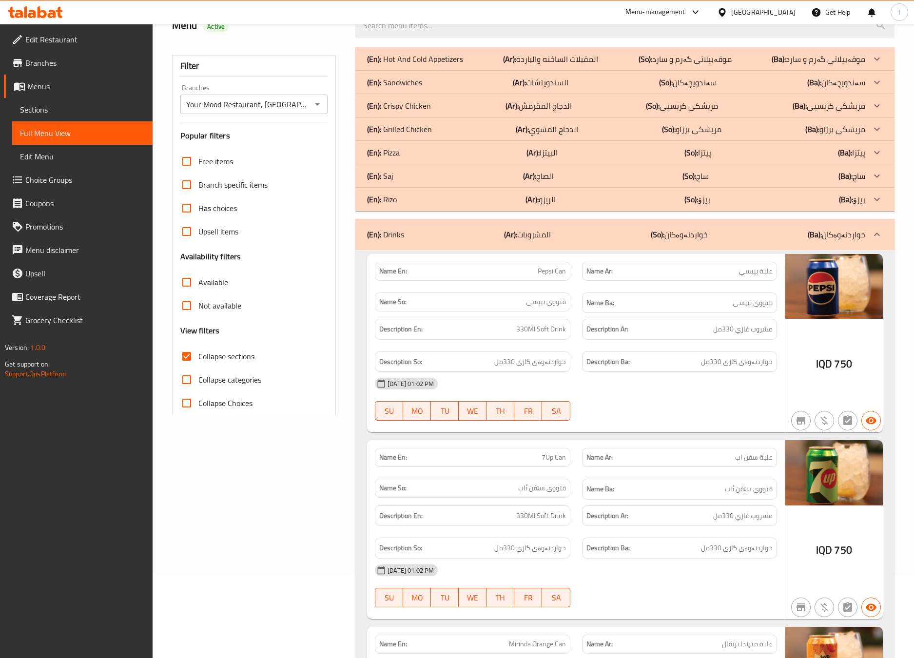
scroll to position [0, 0]
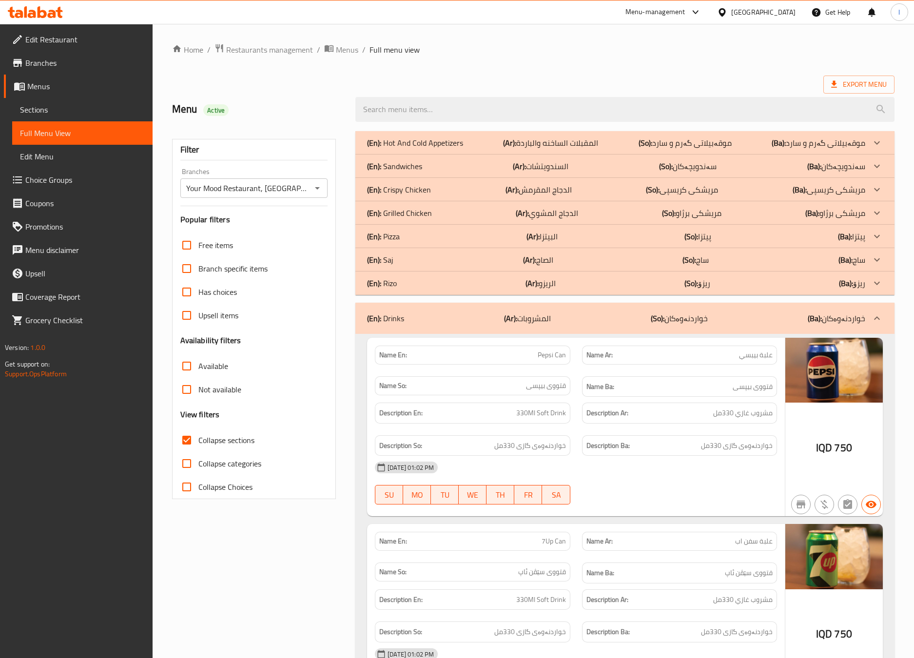
click at [468, 313] on div "(En): Drinks (Ar): المشروبات (So): خواردنەوەکان (Ba): خواردنەوەکان" at bounding box center [616, 318] width 498 height 12
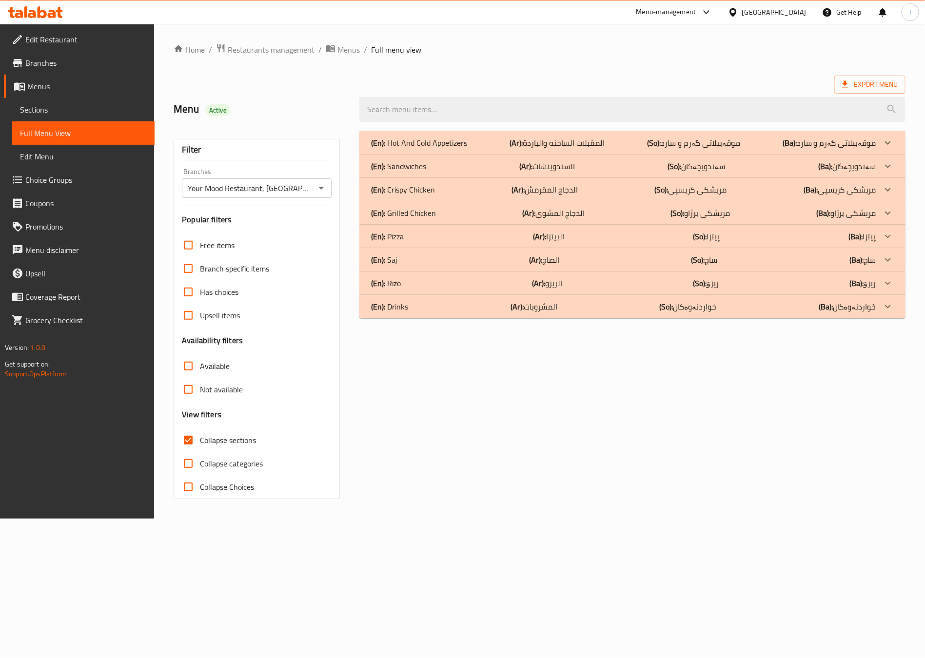
click at [430, 142] on p "(En): Hot And Cold Appetizers" at bounding box center [419, 143] width 96 height 12
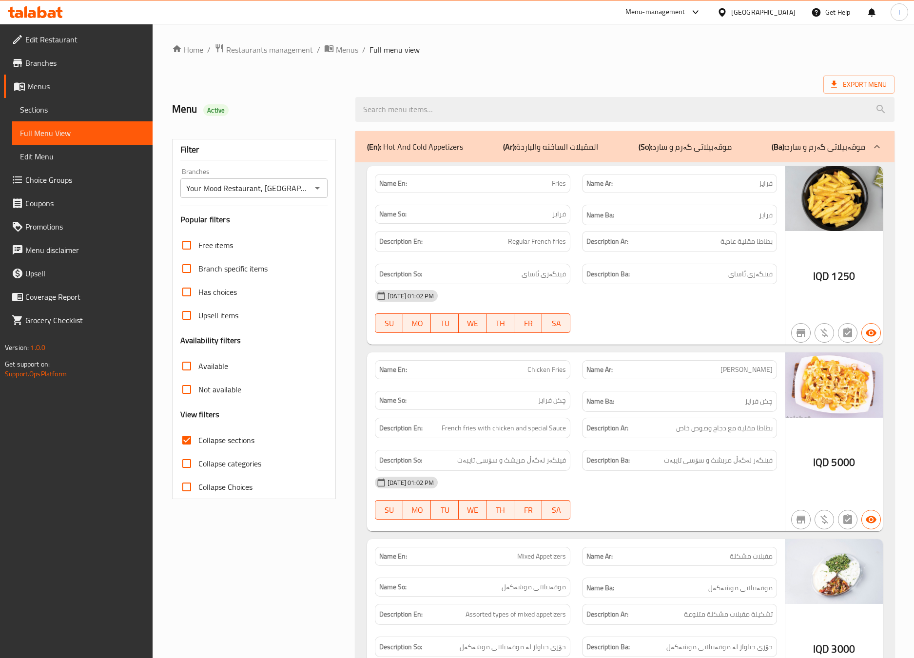
click at [683, 357] on div "Name Ar: فرايز تشكن" at bounding box center [679, 369] width 207 height 31
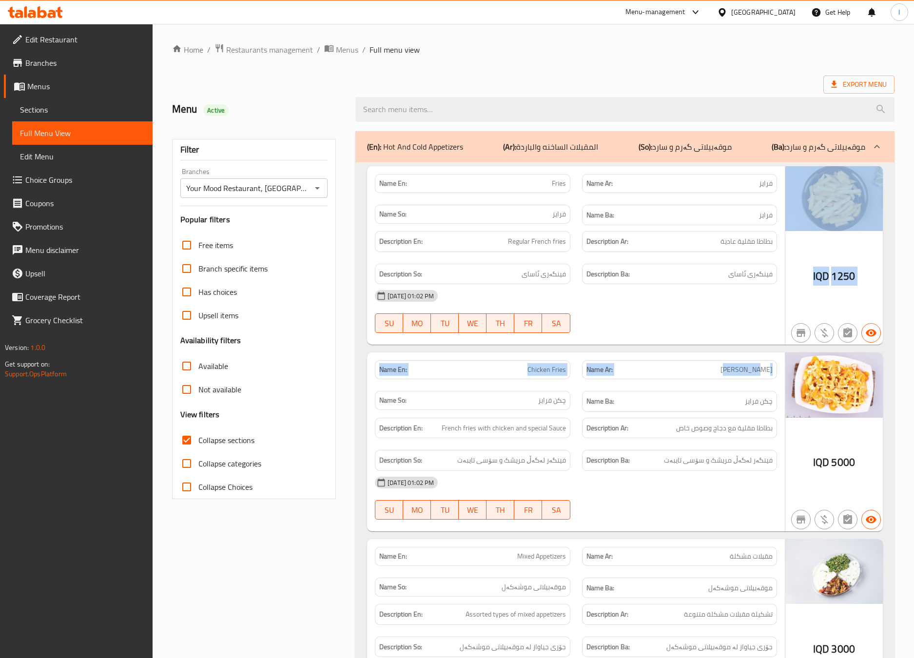
drag, startPoint x: 703, startPoint y: 350, endPoint x: 698, endPoint y: 341, distance: 10.5
click at [701, 347] on div "Name En: Fries Name Ar: فرايز Name So: فرایز Name Ba: فرایز Description En: Reg…" at bounding box center [624, 449] width 539 height 575
click at [694, 332] on div at bounding box center [679, 333] width 207 height 12
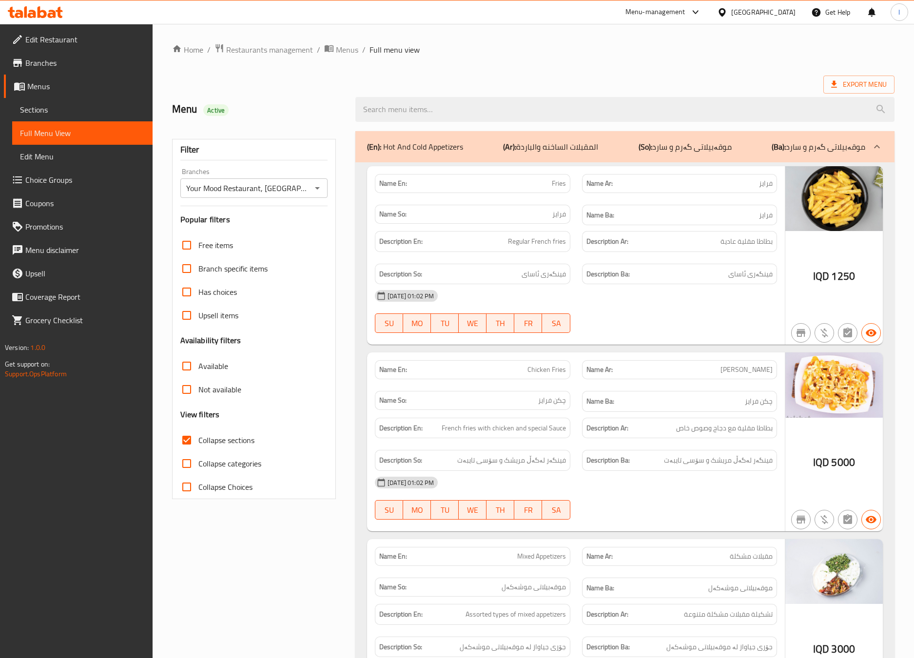
click at [670, 303] on div "09-10-2025 01:02 PM" at bounding box center [576, 295] width 414 height 23
click at [705, 158] on div "(En): Hot And Cold Appetizers (Ar): المقبلات الساخنه والباردة (So): موقەبیلاتی …" at bounding box center [624, 146] width 539 height 31
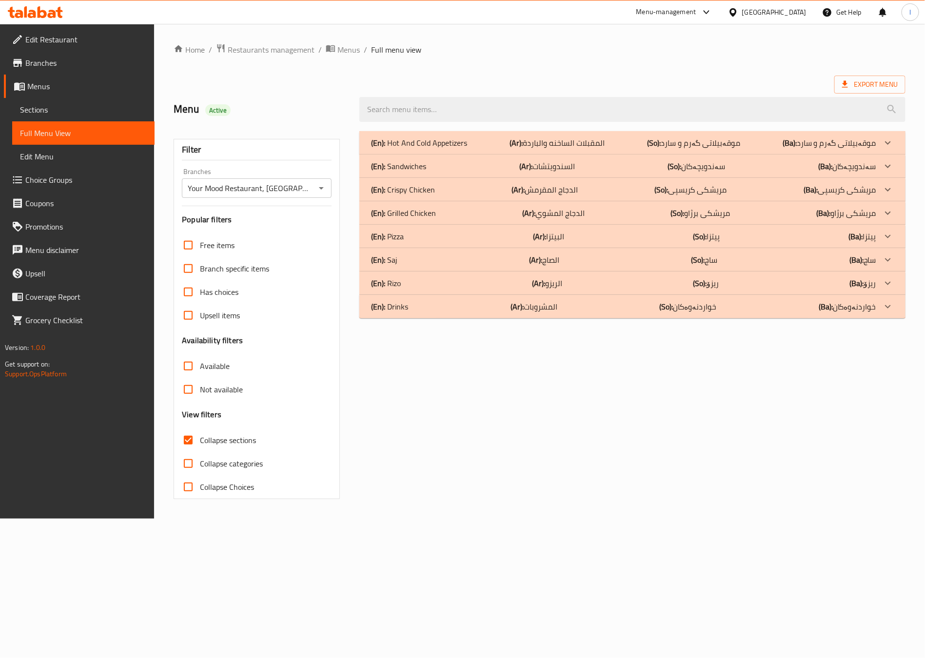
click at [483, 236] on div "(En): Pizza (Ar): البيتزا (So): پیتزا (Ba): پیتزا" at bounding box center [623, 237] width 505 height 12
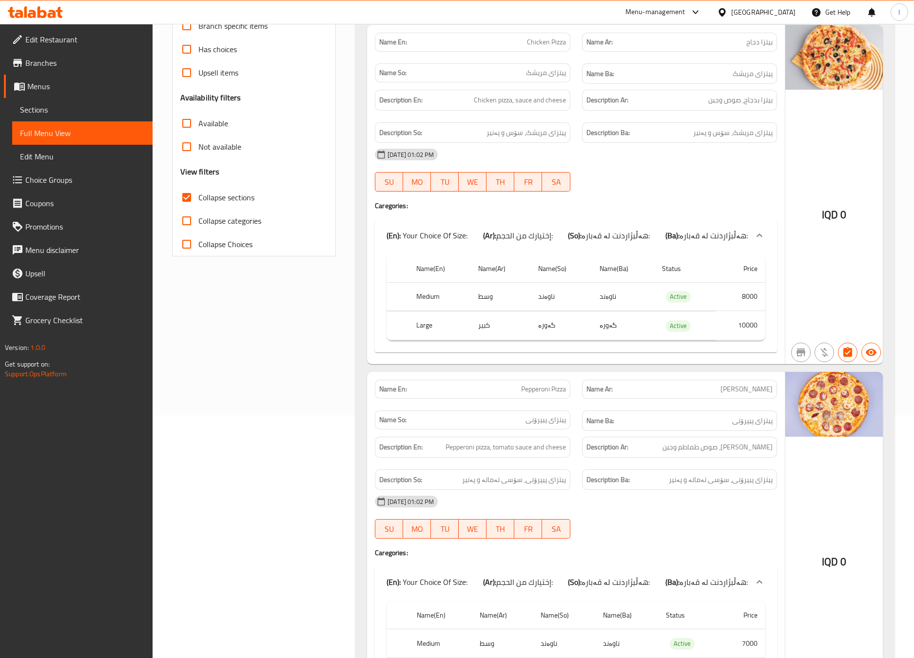
scroll to position [243, 0]
click at [650, 415] on div "Name Ba: پیتزای پیپرۆنی" at bounding box center [679, 420] width 195 height 21
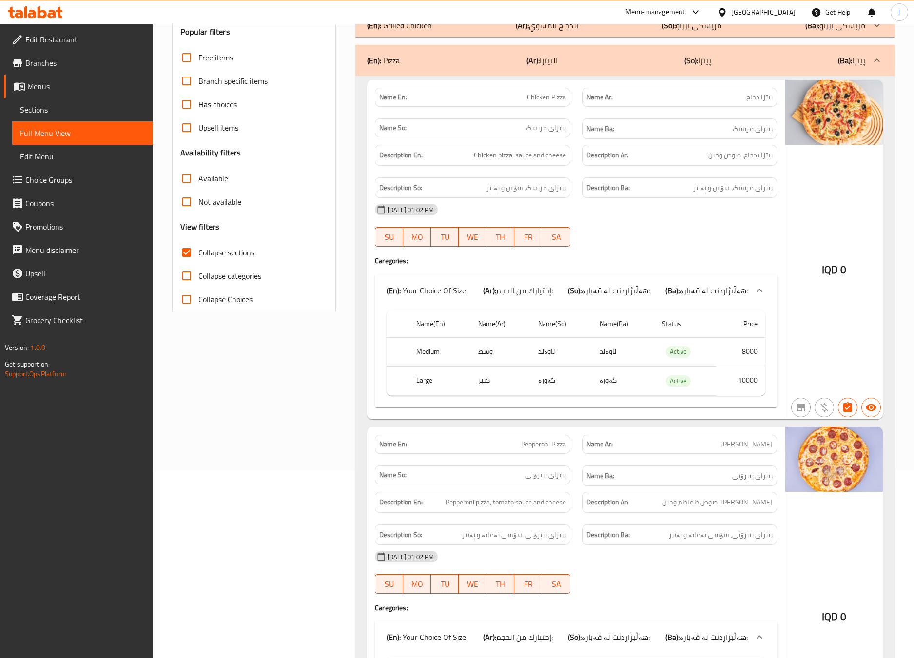
scroll to position [175, 0]
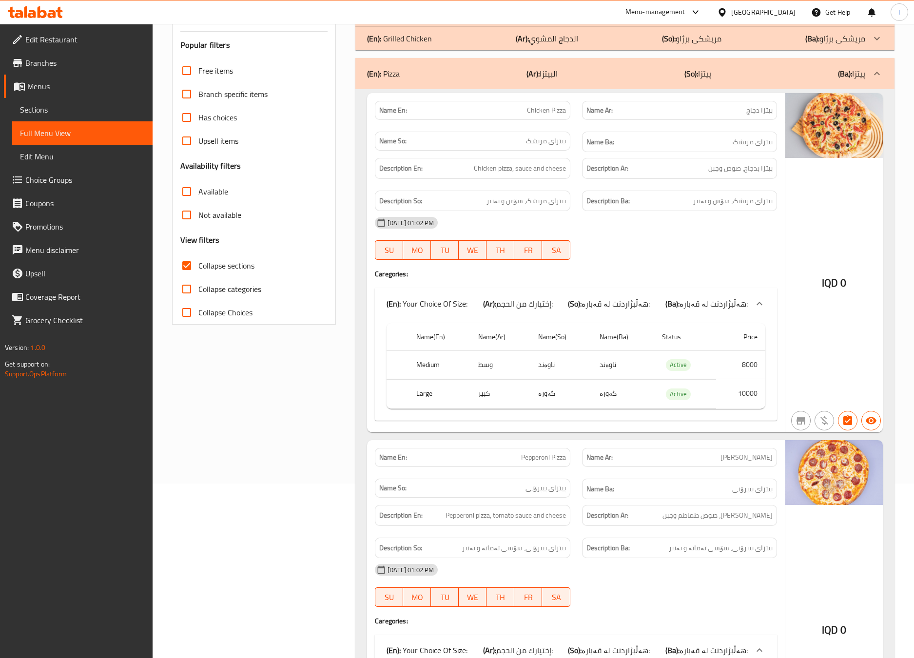
click at [679, 70] on div "(En): Pizza (Ar): البيتزا (So): پیتزا (Ba): پیتزا" at bounding box center [616, 74] width 498 height 12
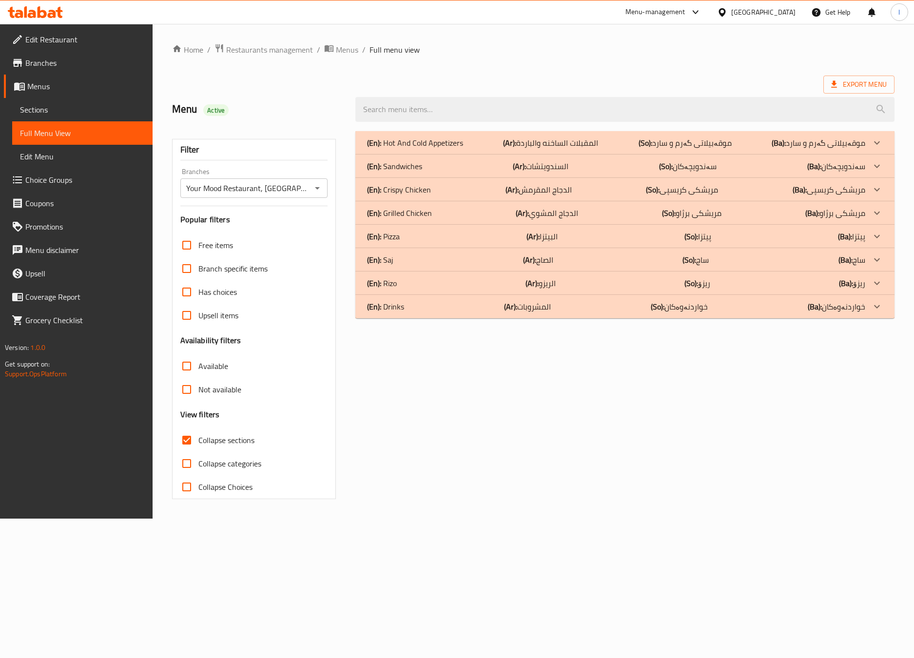
scroll to position [0, 0]
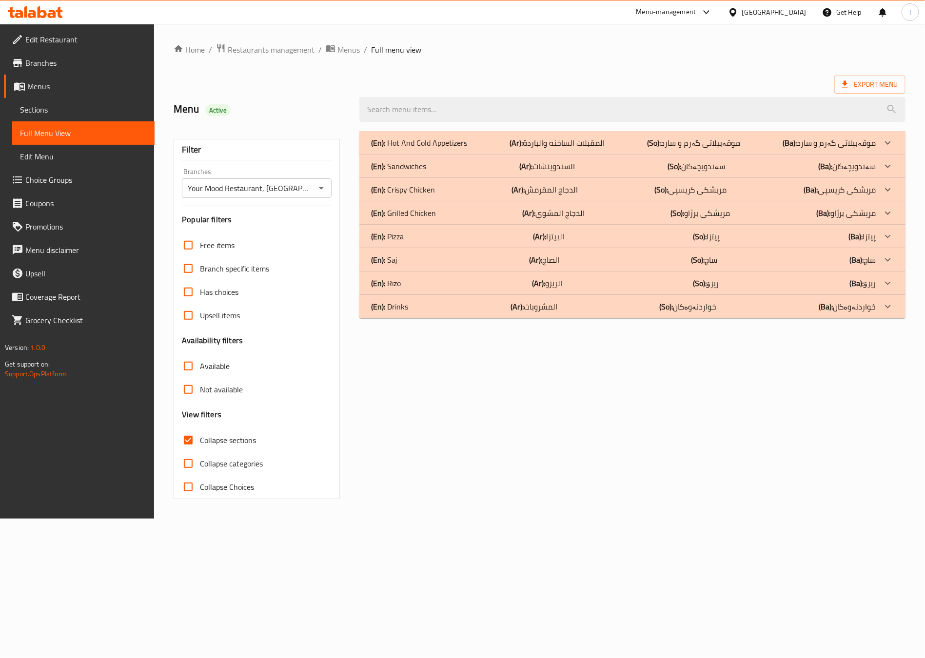
click at [417, 279] on div "(En): Rizo (Ar): الريزو (So): ریزۆ (Ba): ریزۆ" at bounding box center [623, 283] width 505 height 12
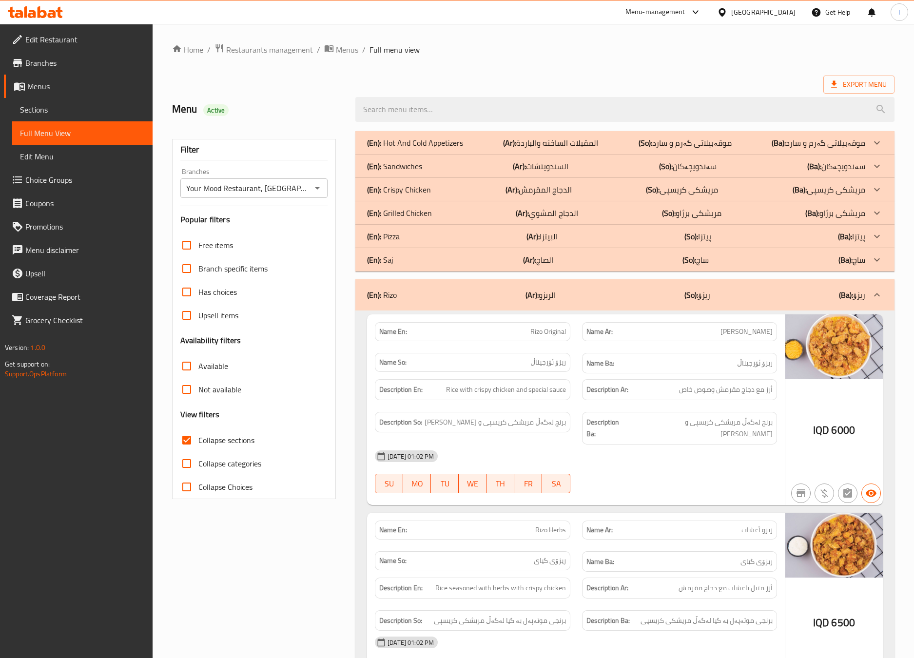
scroll to position [215, 0]
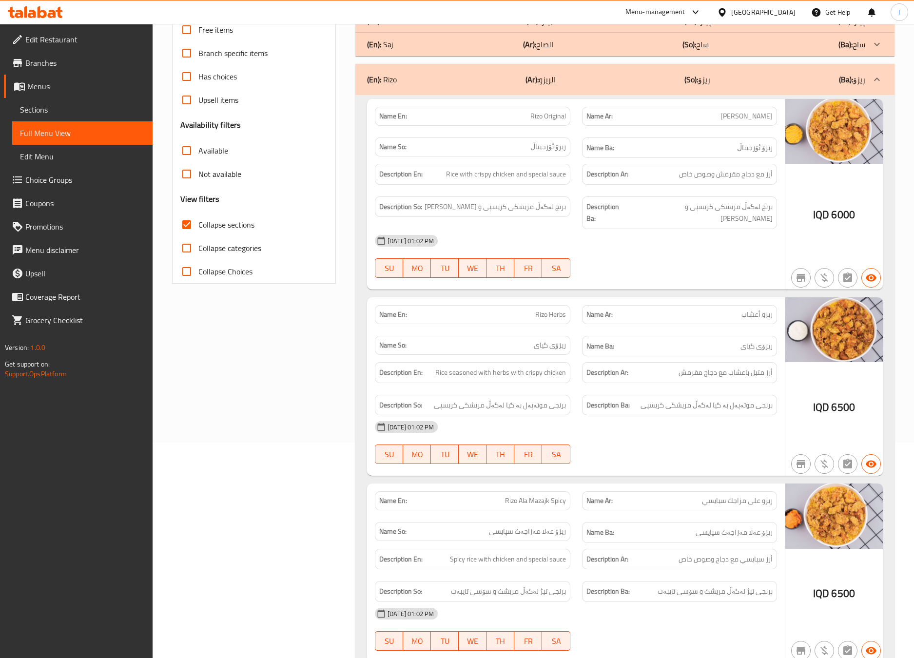
click at [673, 272] on div at bounding box center [679, 278] width 207 height 12
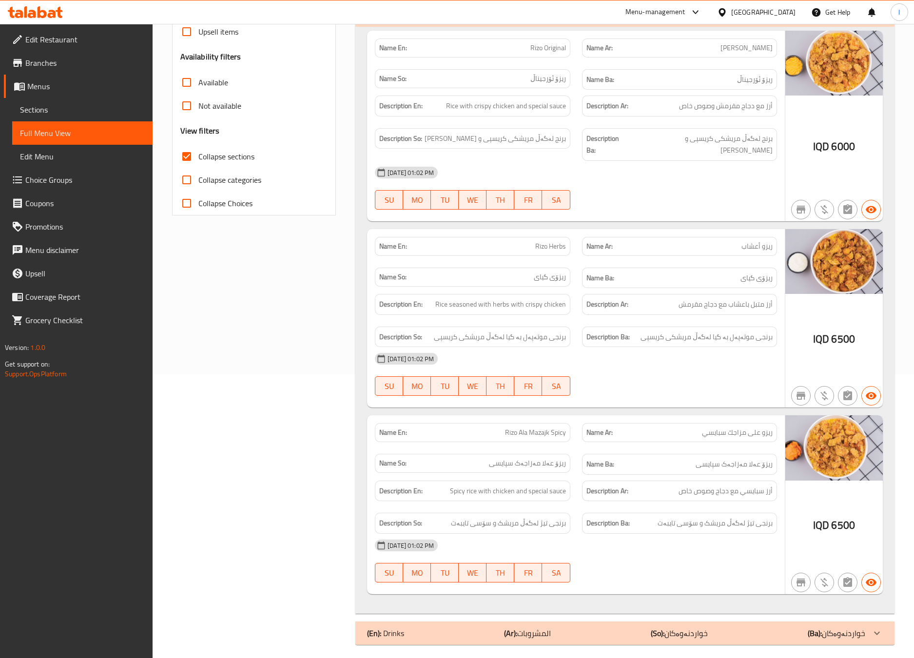
click at [272, 265] on div "Filter Branches Your Mood Restaurant, Karada Dakhel Branches Popular filters Fr…" at bounding box center [258, 246] width 184 height 809
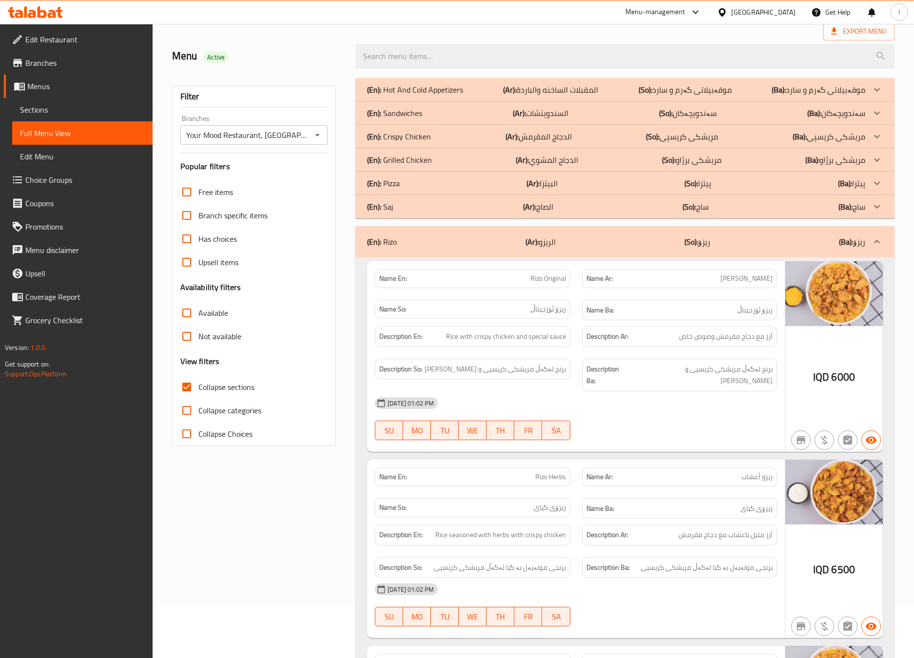
scroll to position [40, 0]
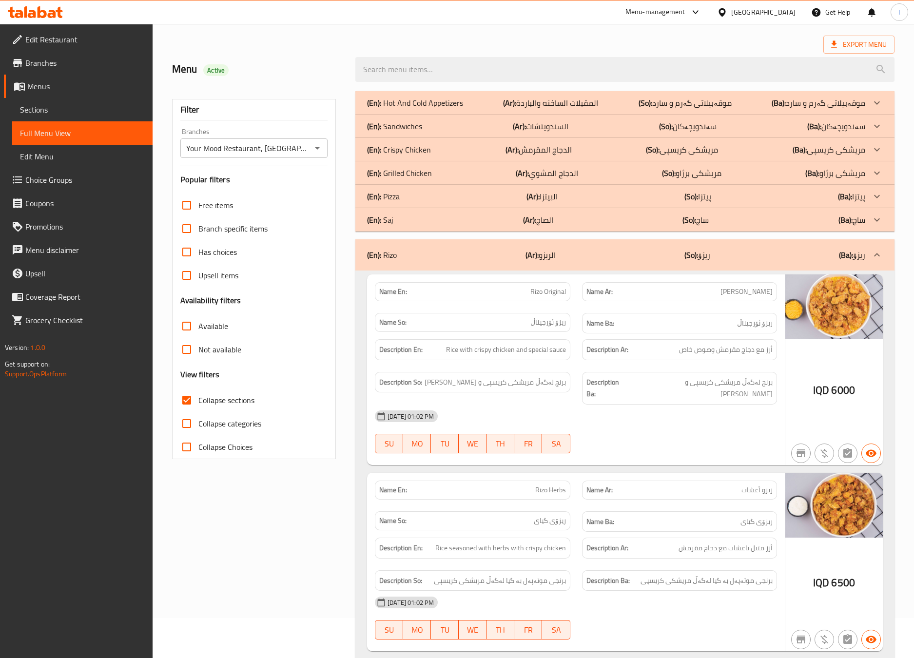
click at [591, 262] on div "(En): Rizo (Ar): الريزو (So): ریزۆ (Ba): ریزۆ" at bounding box center [624, 254] width 539 height 31
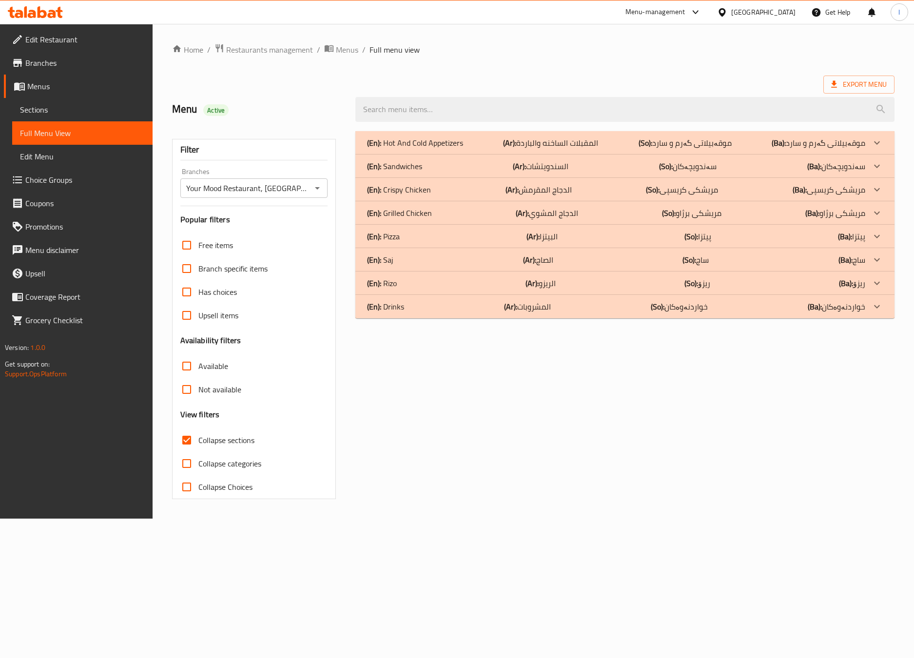
scroll to position [0, 0]
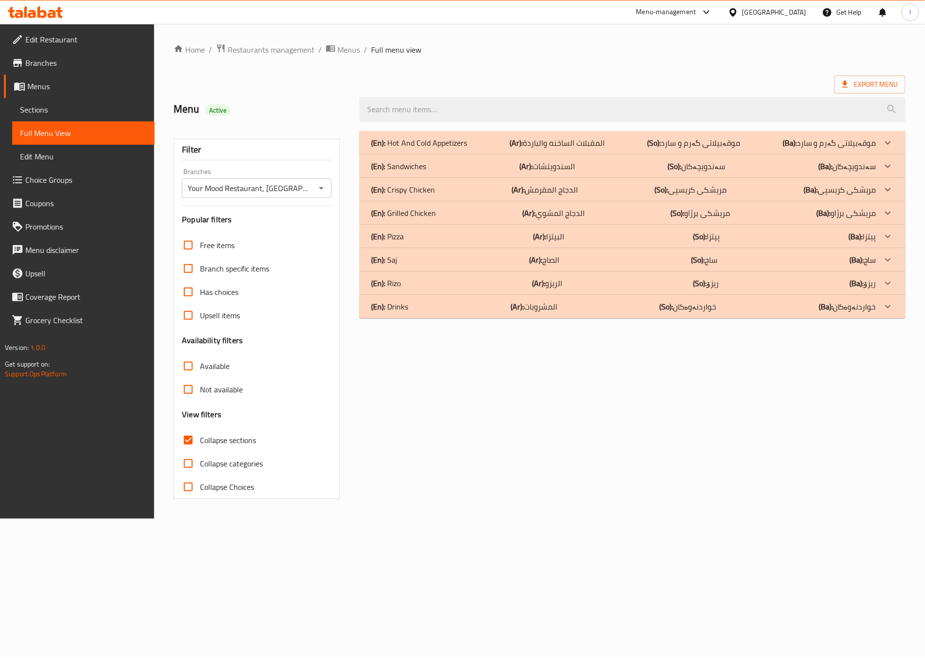
click at [414, 260] on div "(En): Saj (Ar): الصاج (So): ساج (Ba): ساج" at bounding box center [623, 260] width 505 height 12
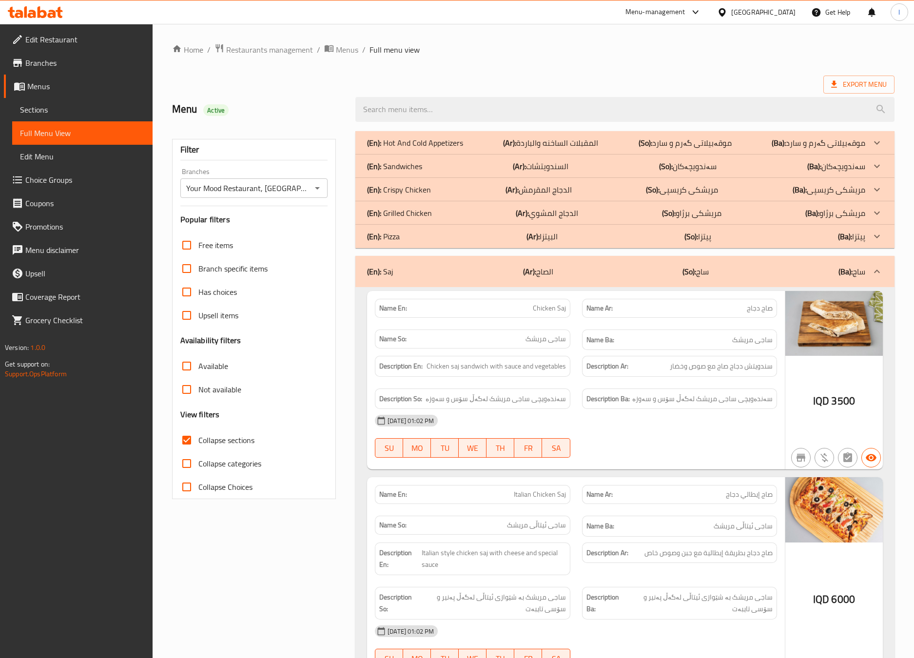
scroll to position [109, 0]
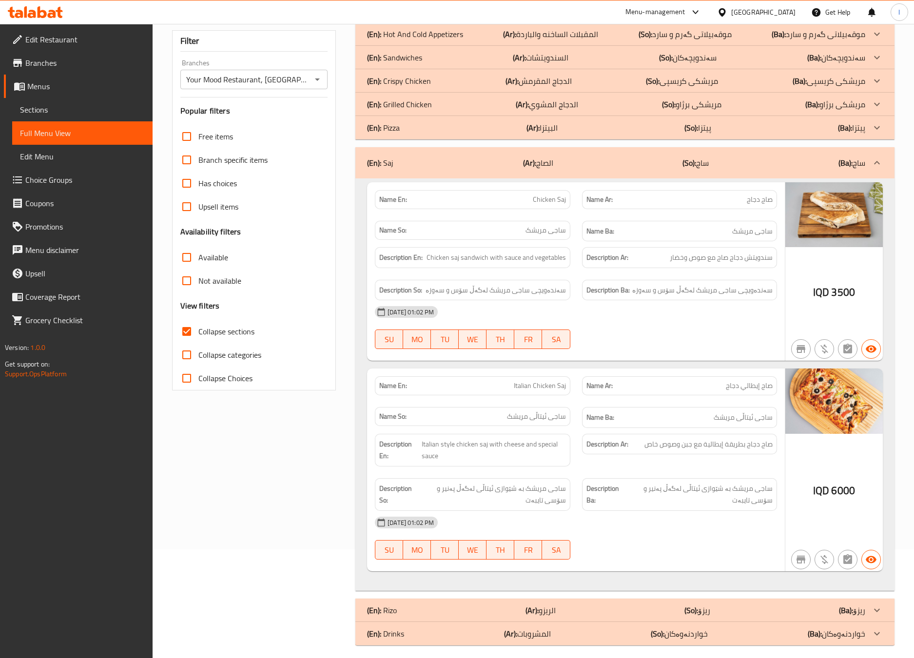
click at [628, 373] on div "Name Ar: صاج إيطالي دجاج" at bounding box center [679, 386] width 207 height 31
click at [651, 164] on div "(En): Saj (Ar): الصاج (So): ساج (Ba): ساج" at bounding box center [616, 163] width 498 height 12
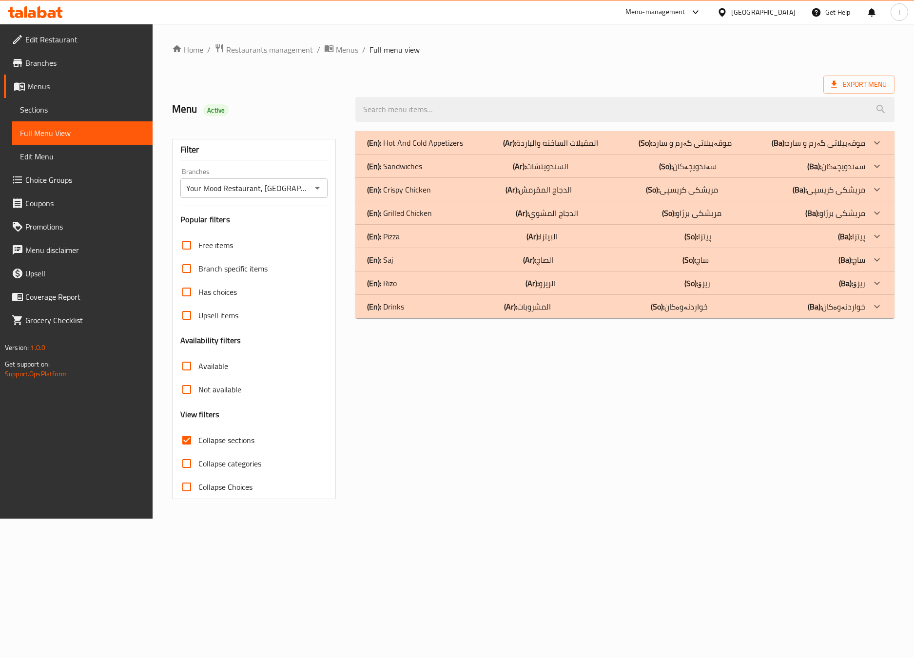
scroll to position [0, 0]
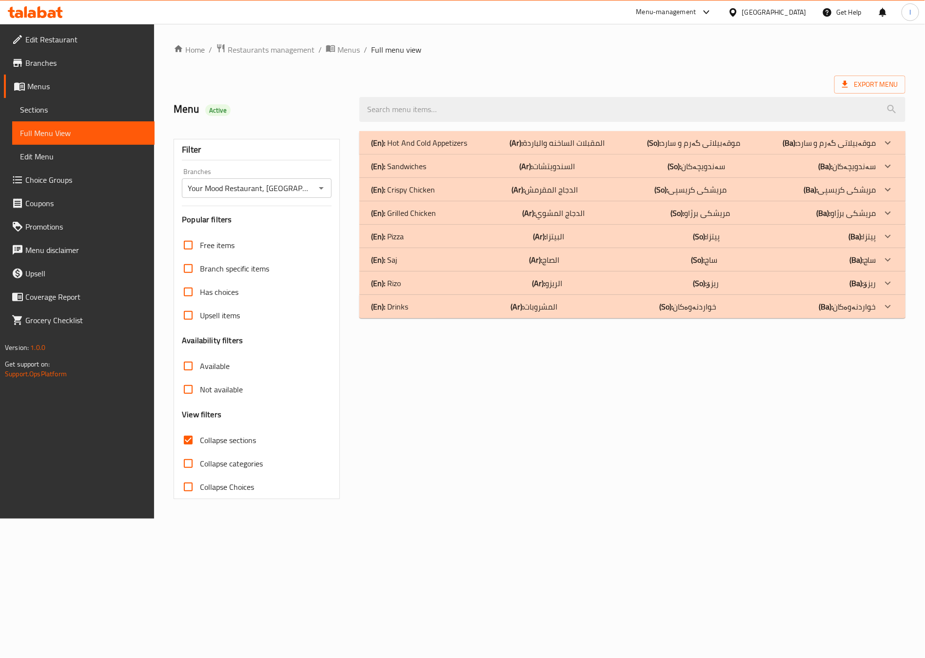
click at [432, 213] on p "(En): Grilled Chicken" at bounding box center [403, 213] width 65 height 12
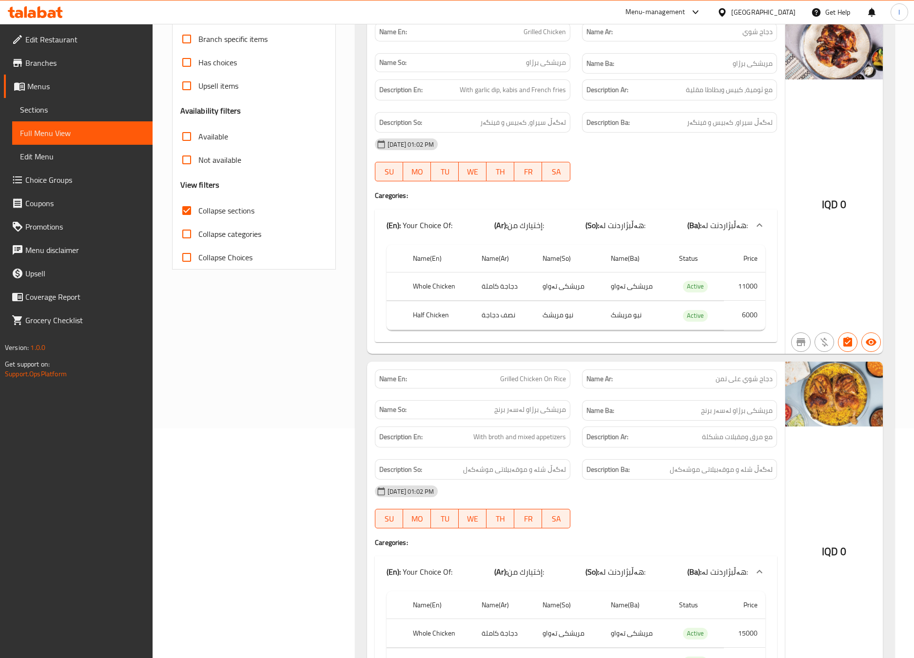
scroll to position [243, 0]
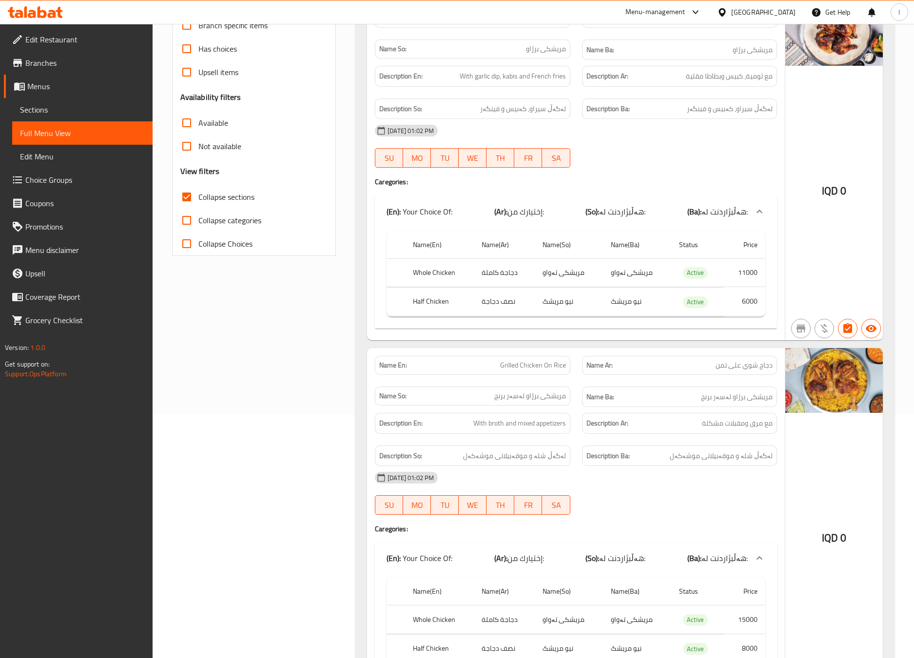
click at [307, 414] on div "Filter Branches Your Mood Restaurant, Karada Dakhel Branches Popular filters Fr…" at bounding box center [258, 348] width 184 height 932
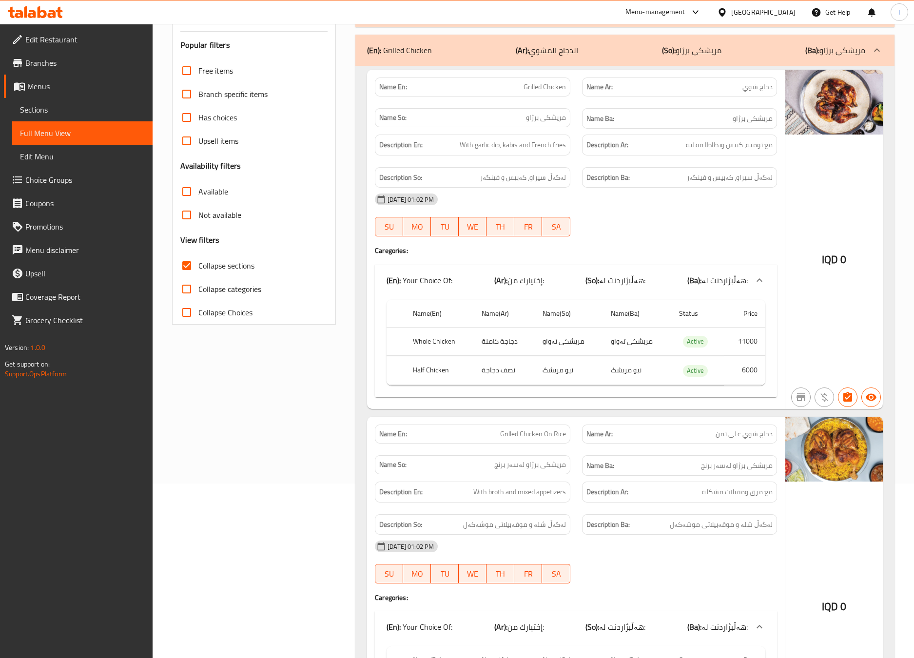
scroll to position [418, 0]
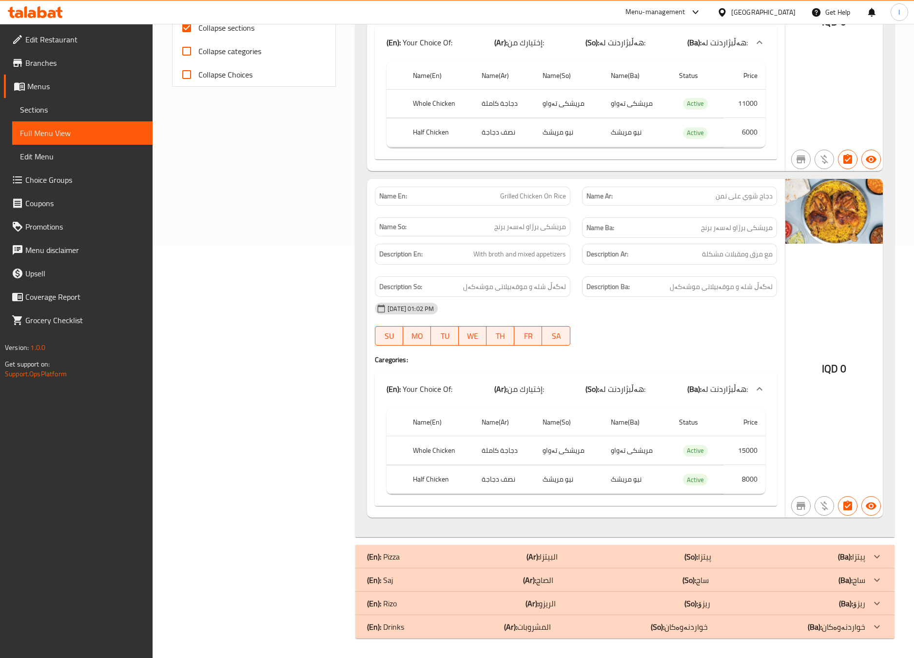
click at [343, 270] on div "Filter Branches Your Mood Restaurant, Karada Dakhel Branches Popular filters Fr…" at bounding box center [258, 179] width 184 height 932
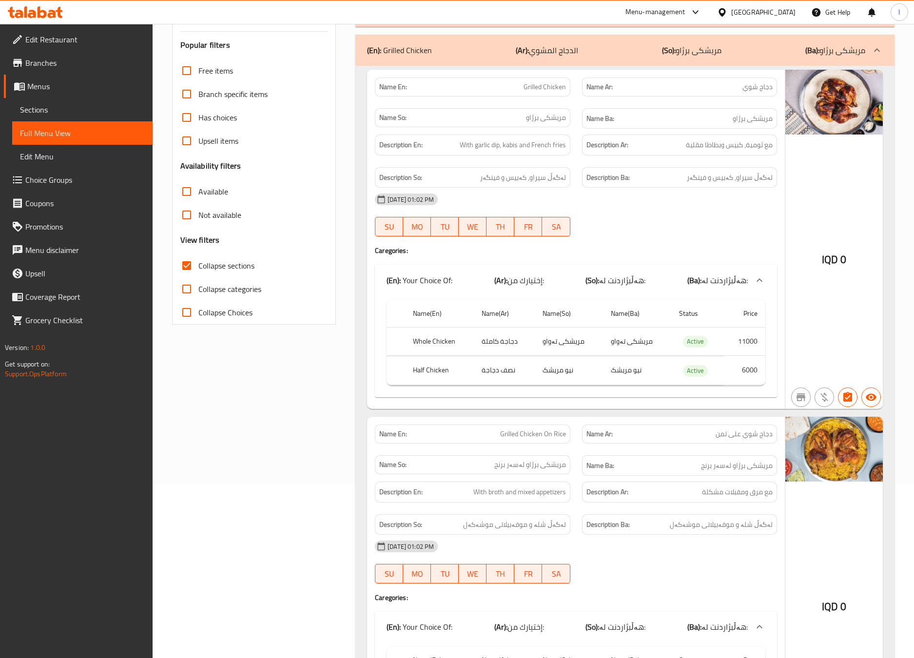
click at [689, 56] on p "(So): مریشکی برژاو" at bounding box center [691, 50] width 59 height 12
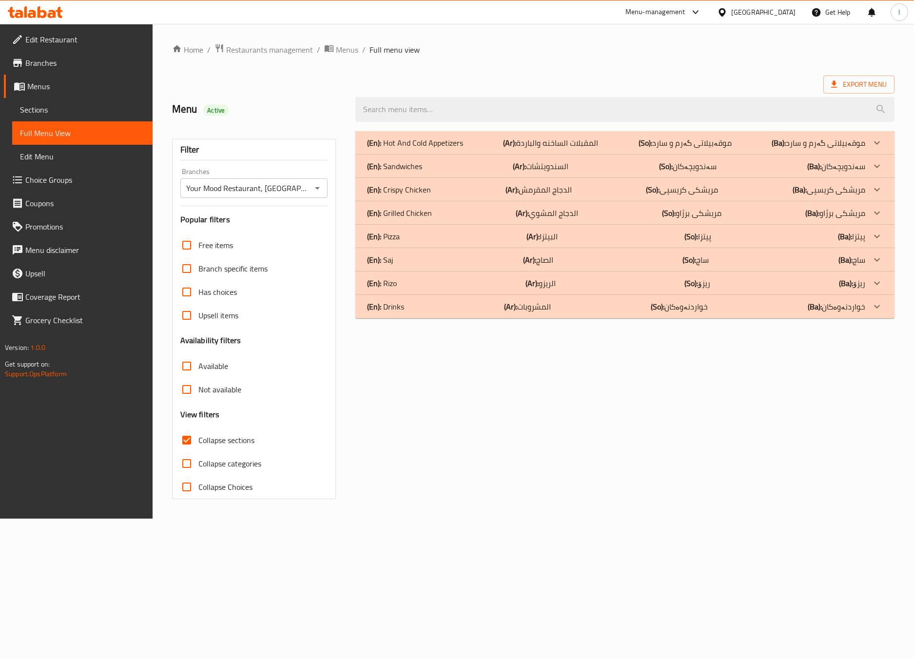
scroll to position [0, 0]
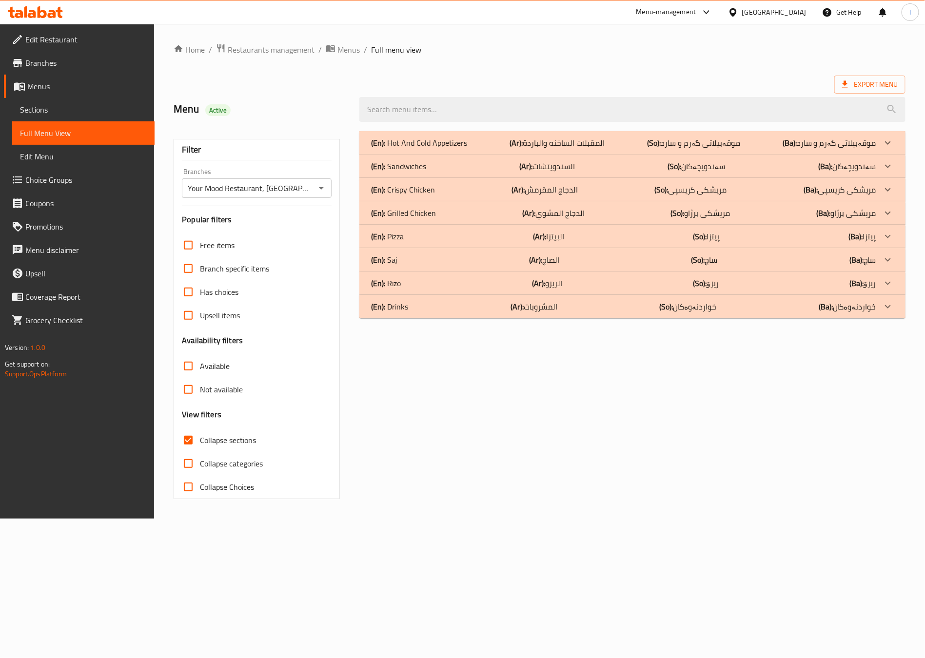
click at [590, 170] on div "(En): Sandwiches (Ar): السندويتشات (So): سەندویچەکان (Ba): سەندویچەکان" at bounding box center [623, 166] width 505 height 12
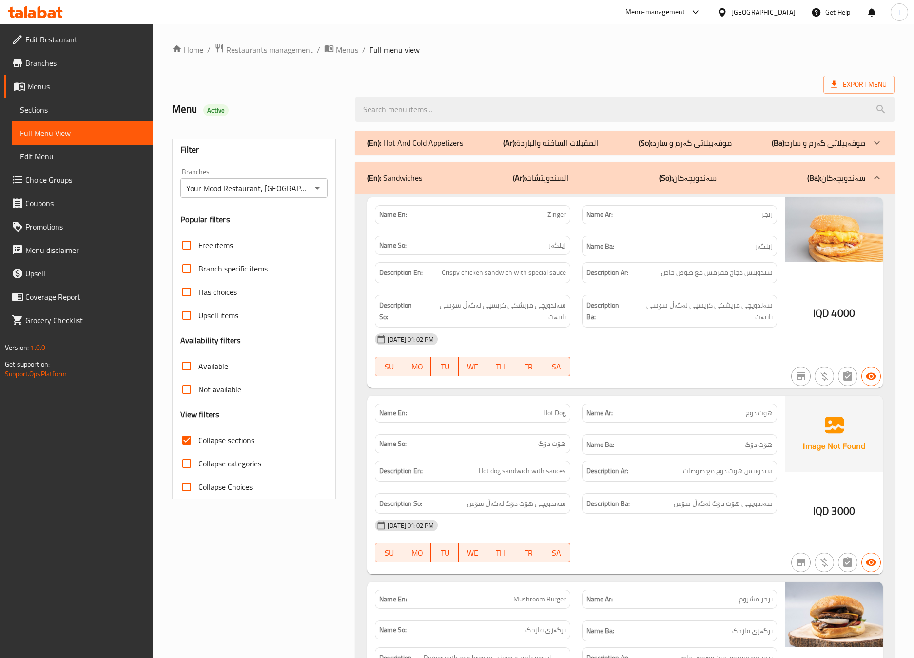
click at [622, 187] on div "(En): Sandwiches (Ar): السندويتشات (So): سەندویچەکان (Ba): سەندویچەکان" at bounding box center [624, 177] width 539 height 31
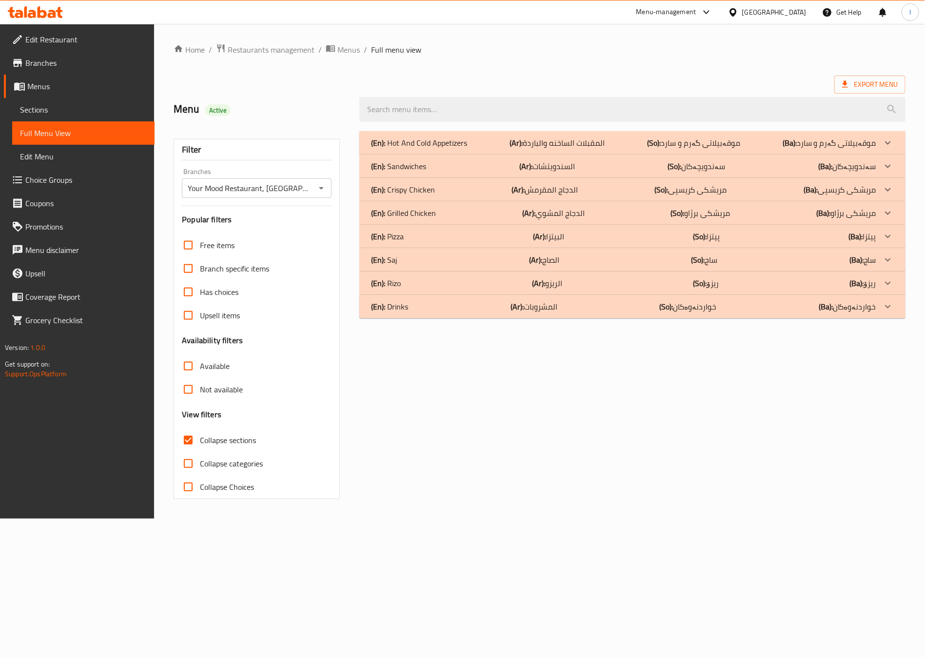
drag, startPoint x: 634, startPoint y: 139, endPoint x: 553, endPoint y: 349, distance: 224.1
click at [553, 349] on div "(En): Hot And Cold Appetizers (Ar): المقبلات الساخنه والباردة (So): موقەبیلاتی …" at bounding box center [632, 315] width 558 height 380
click at [451, 183] on div "(En): Crispy Chicken (Ar): الدجاج المقرمش (So): مریشکی کریسپی (Ba): مریشکی کریس…" at bounding box center [632, 189] width 546 height 23
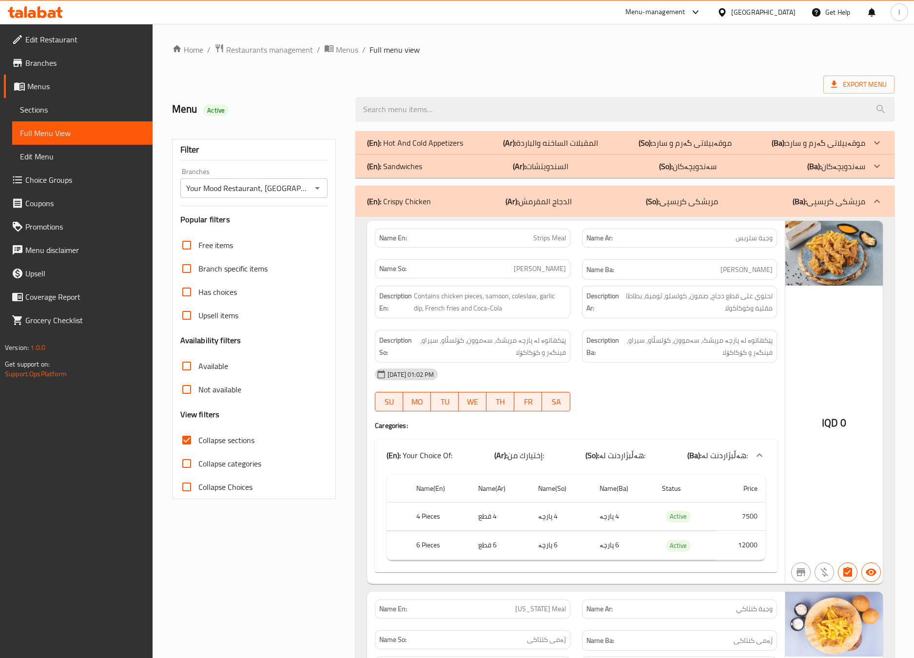
click at [332, 544] on div "Filter Branches Your Mood Restaurant, Karada Dakhel Branches Popular filters Fr…" at bounding box center [258, 614] width 184 height 979
click at [564, 269] on span "ژەمی ستریپس" at bounding box center [540, 269] width 52 height 10
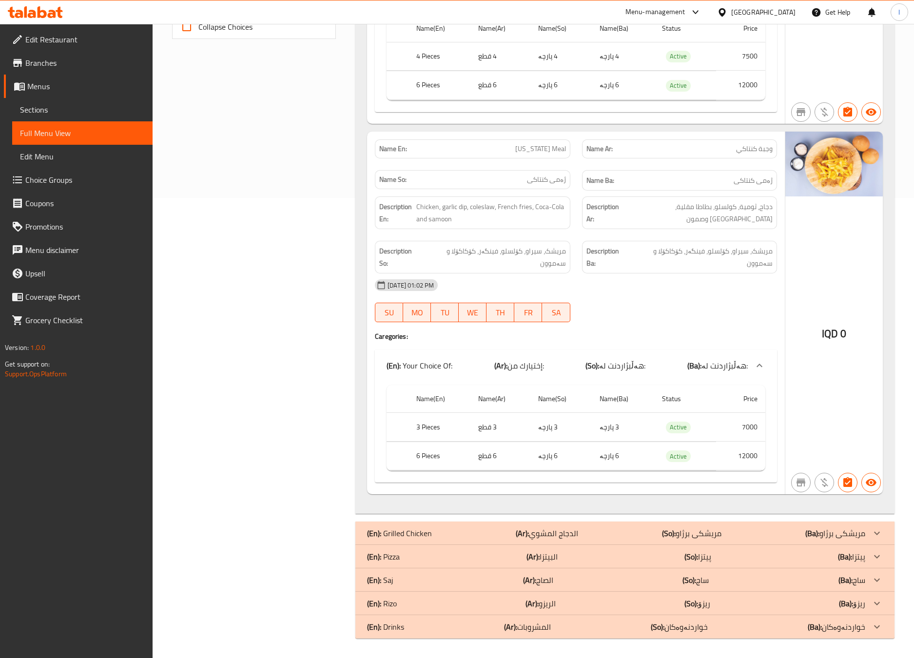
scroll to position [222, 0]
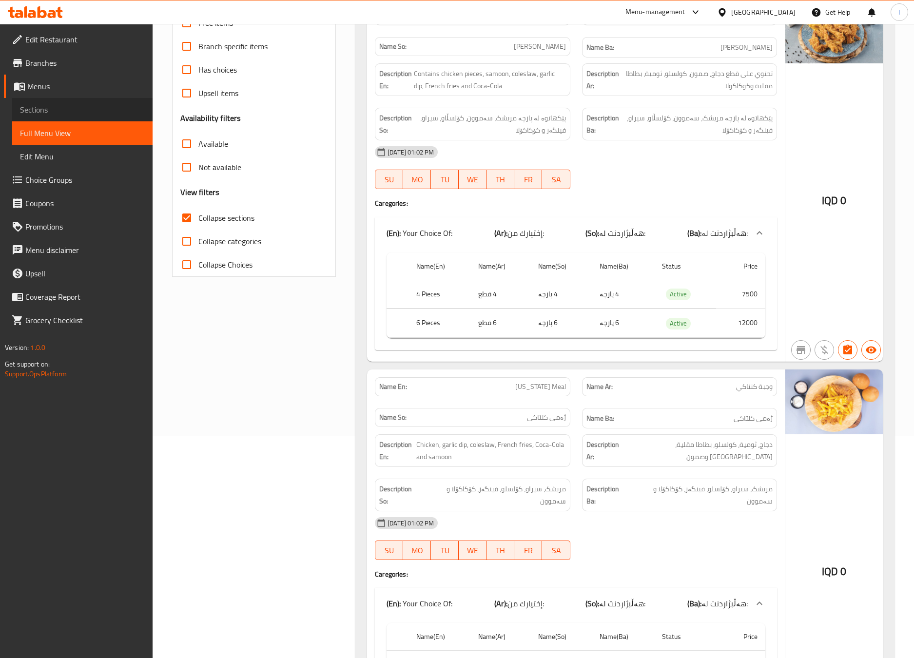
click at [85, 110] on span "Sections" at bounding box center [82, 110] width 125 height 12
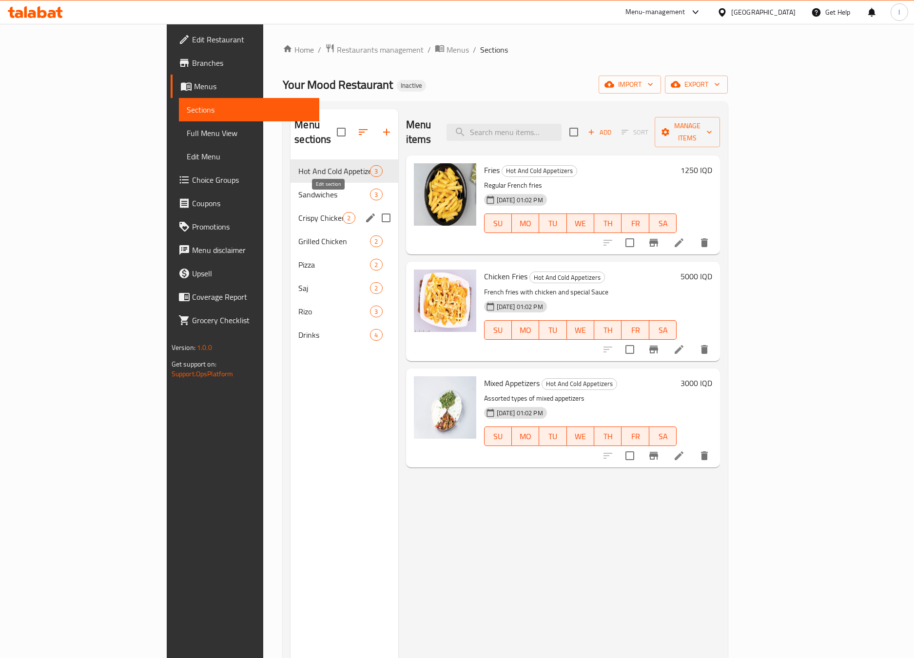
click at [365, 212] on icon "edit" at bounding box center [371, 218] width 12 height 12
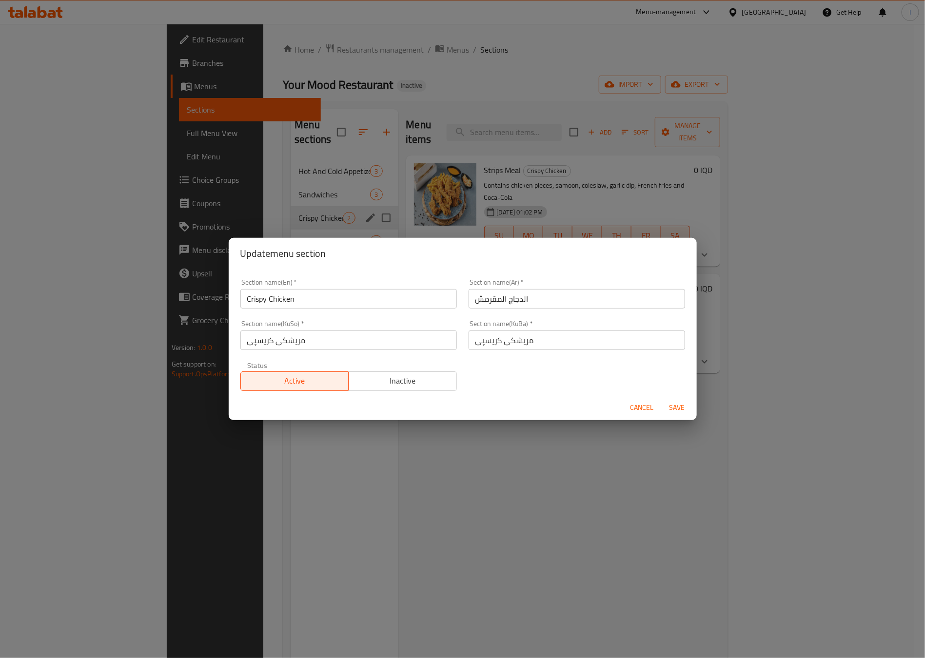
click at [255, 303] on input "Crispy Chicken" at bounding box center [348, 299] width 216 height 20
type input "Chicken"
click at [255, 335] on input "مریشکی کریسپی" at bounding box center [348, 341] width 216 height 20
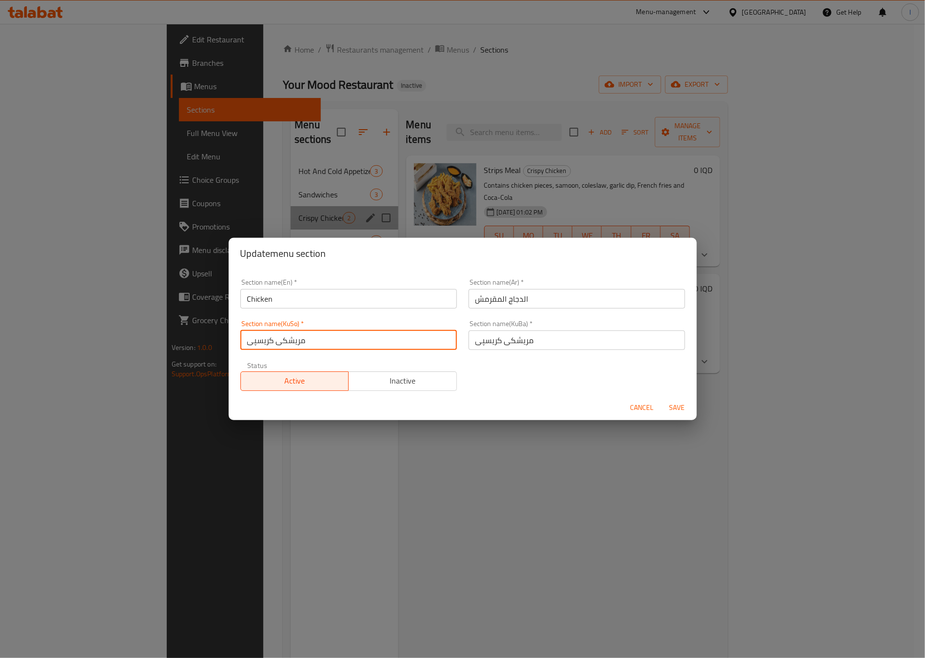
click at [255, 335] on input "مریشکی کریسپی" at bounding box center [348, 341] width 216 height 20
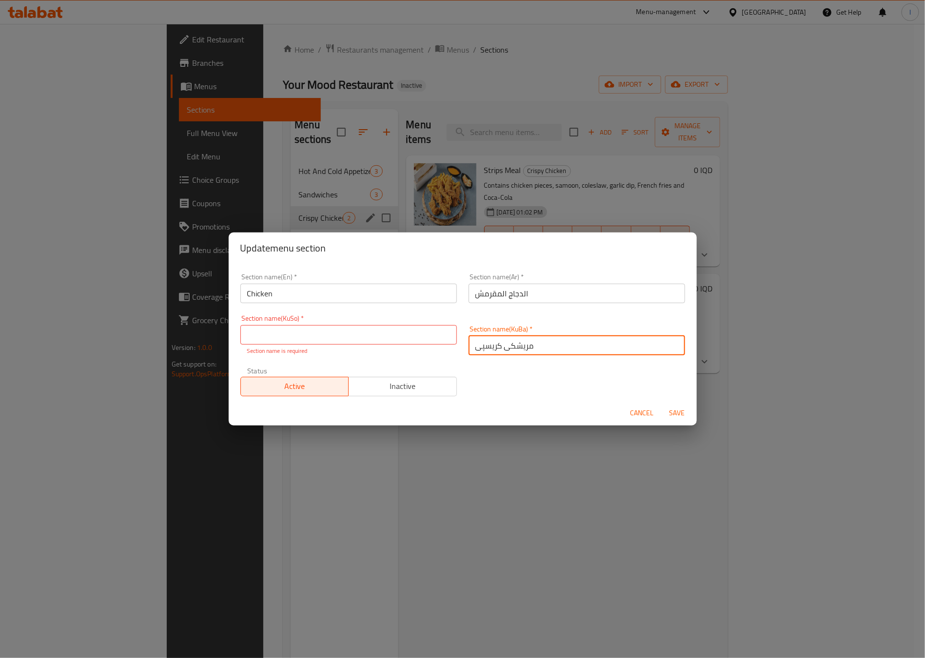
click at [509, 343] on input "مریشکی کریسپی" at bounding box center [576, 346] width 216 height 20
click at [484, 344] on input "مریشکی کریسپی" at bounding box center [576, 346] width 216 height 20
click at [475, 348] on input "مریشکی کریسپی" at bounding box center [576, 346] width 216 height 20
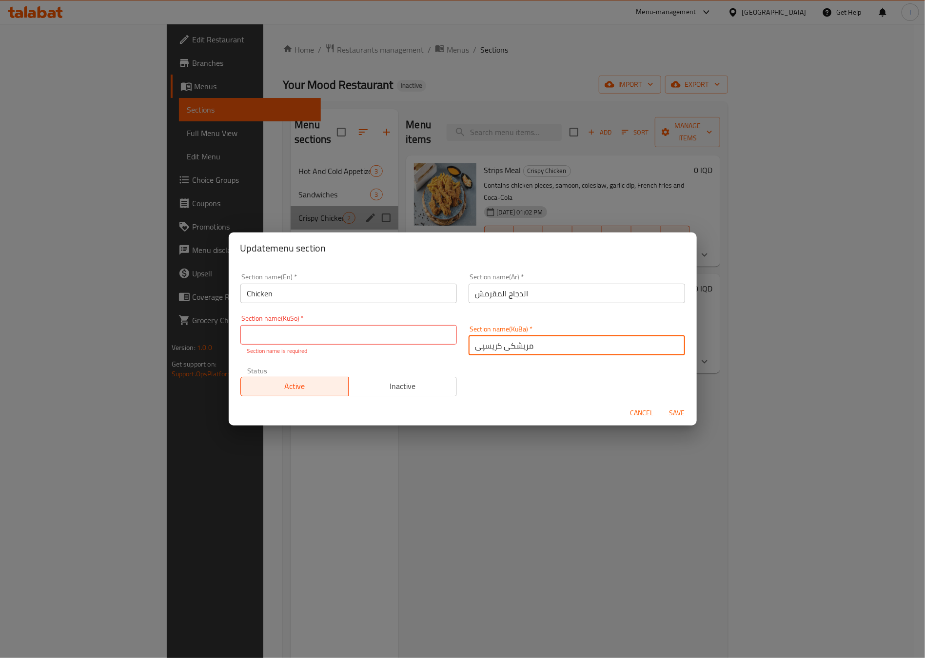
click at [477, 348] on input "مریشکی کریسپی" at bounding box center [576, 346] width 216 height 20
click at [484, 344] on input "مریشکی کریسپی" at bounding box center [576, 346] width 216 height 20
click at [500, 346] on input "مریشک" at bounding box center [576, 346] width 216 height 20
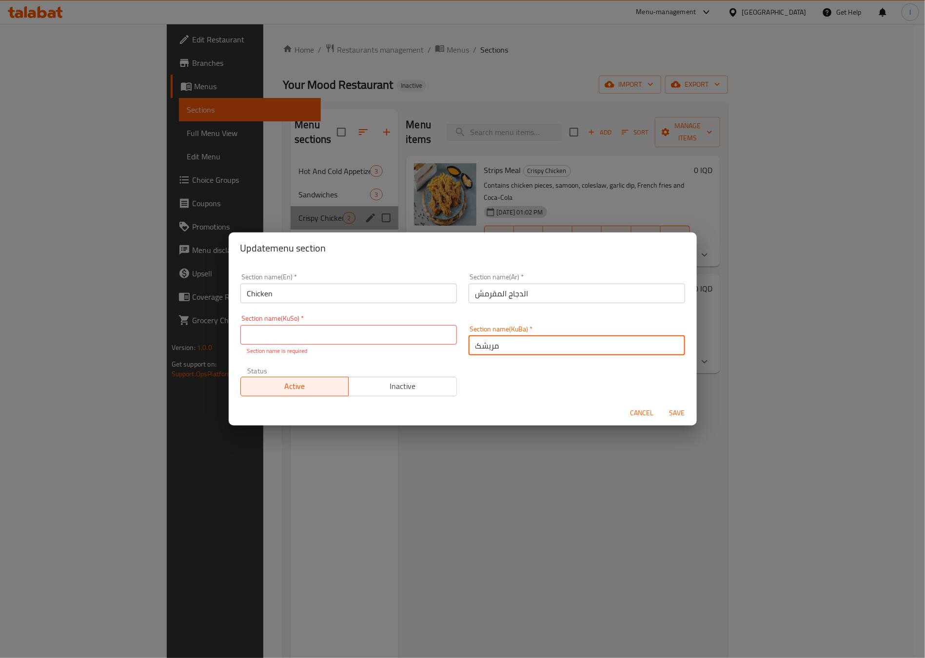
click at [500, 346] on input "مریشک" at bounding box center [576, 346] width 216 height 20
type input "مریشک"
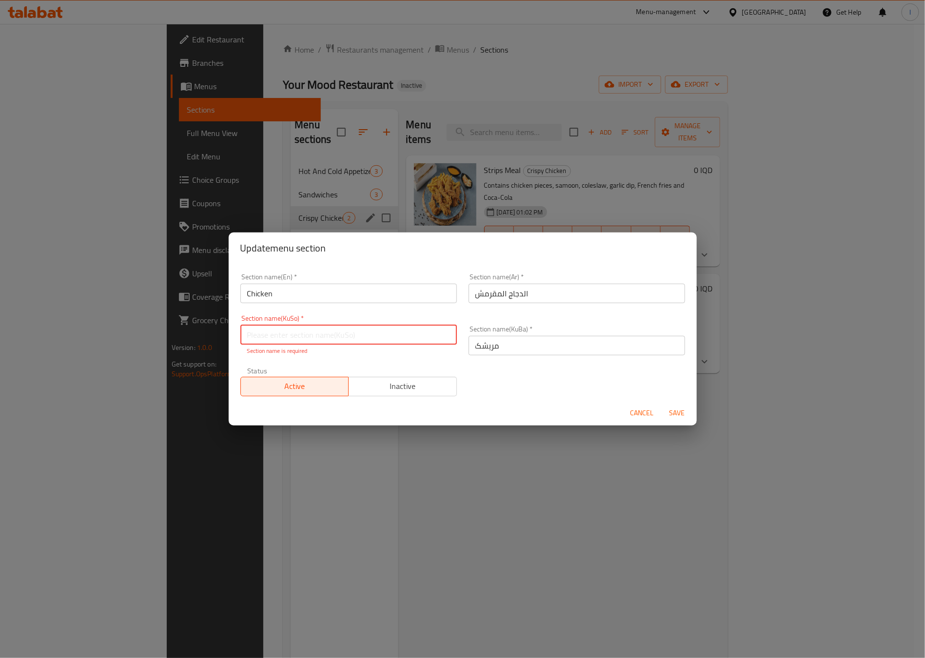
click at [426, 338] on input "text" at bounding box center [348, 335] width 216 height 20
paste input "مریشک"
type input "مریشک"
click at [494, 293] on input "الدجاج المقرمش" at bounding box center [576, 294] width 216 height 20
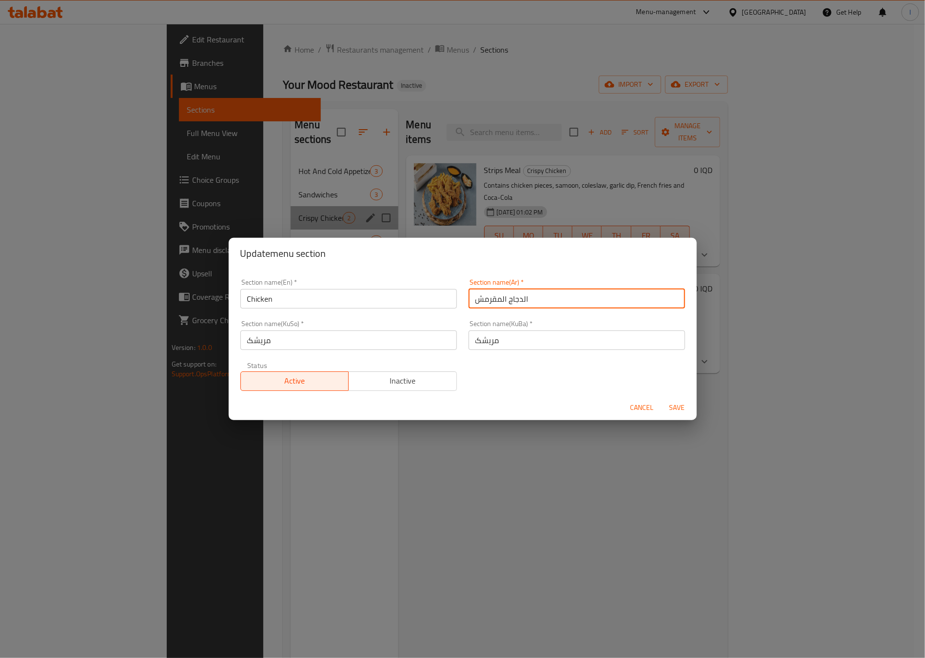
click at [494, 293] on input "الدجاج المقرمش" at bounding box center [576, 299] width 216 height 20
click at [486, 294] on input "الدجاج المقرمش" at bounding box center [576, 299] width 216 height 20
type input "الدجاج"
click at [662, 399] on button "Save" at bounding box center [677, 408] width 31 height 18
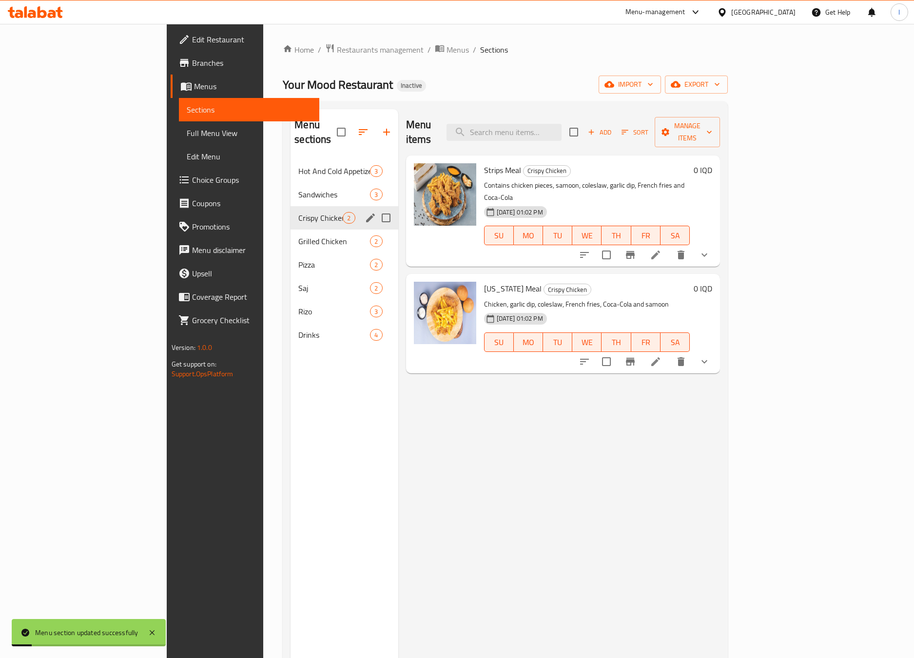
click at [187, 132] on span "Full Menu View" at bounding box center [249, 133] width 125 height 12
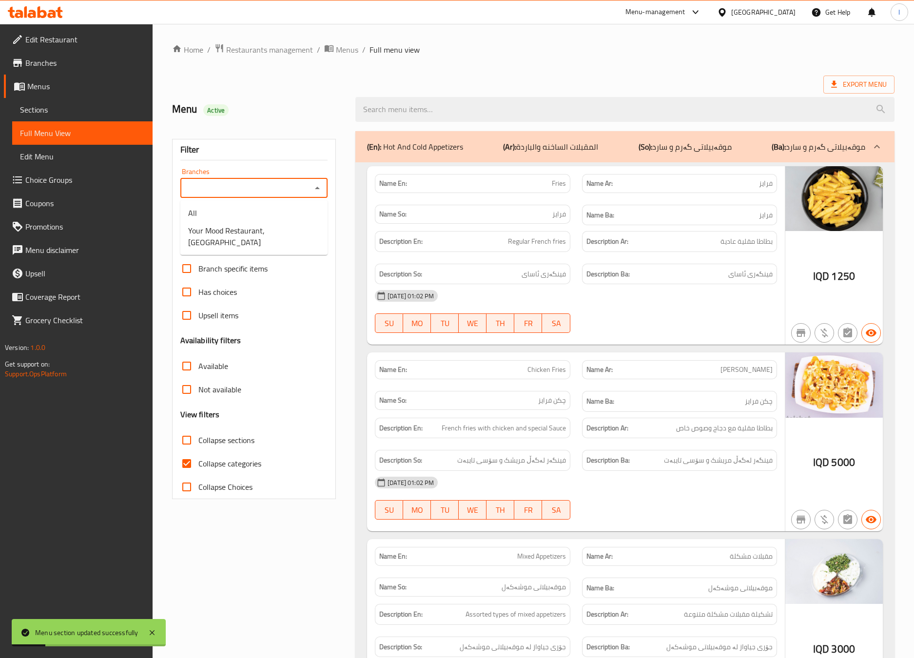
click at [237, 195] on input "Branches" at bounding box center [246, 188] width 126 height 14
click at [265, 236] on span "Your Mood Restaurant, Karada Dakhel" at bounding box center [254, 236] width 132 height 23
type input "Your Mood Restaurant, Karada Dakhel"
click at [226, 462] on span "Collapse categories" at bounding box center [229, 464] width 63 height 12
click at [198, 462] on input "Collapse categories" at bounding box center [186, 463] width 23 height 23
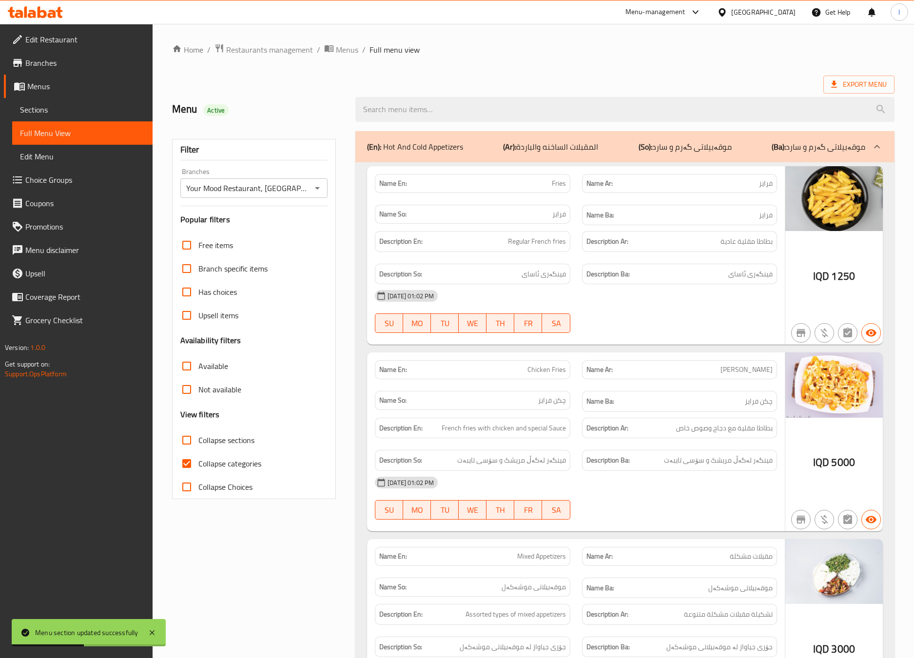
checkbox input "false"
click at [248, 423] on div "Free items Branch specific items Has choices Upsell items Availability filters …" at bounding box center [254, 366] width 148 height 265
click at [199, 441] on span "Collapse sections" at bounding box center [226, 440] width 56 height 12
click at [198, 441] on input "Collapse sections" at bounding box center [186, 440] width 23 height 23
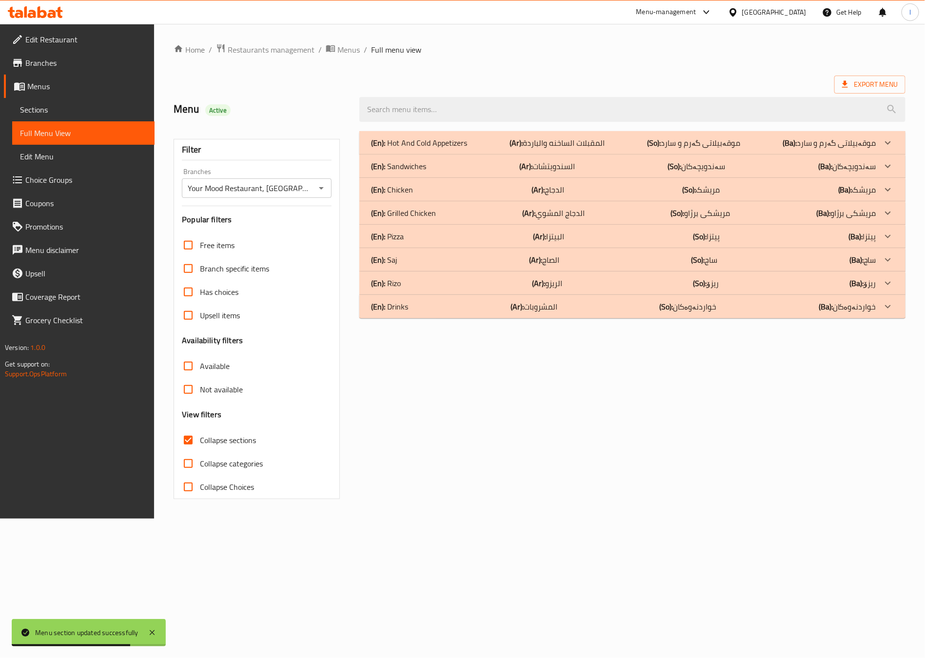
click at [205, 442] on span "Collapse sections" at bounding box center [228, 440] width 56 height 12
click at [200, 442] on input "Collapse sections" at bounding box center [187, 440] width 23 height 23
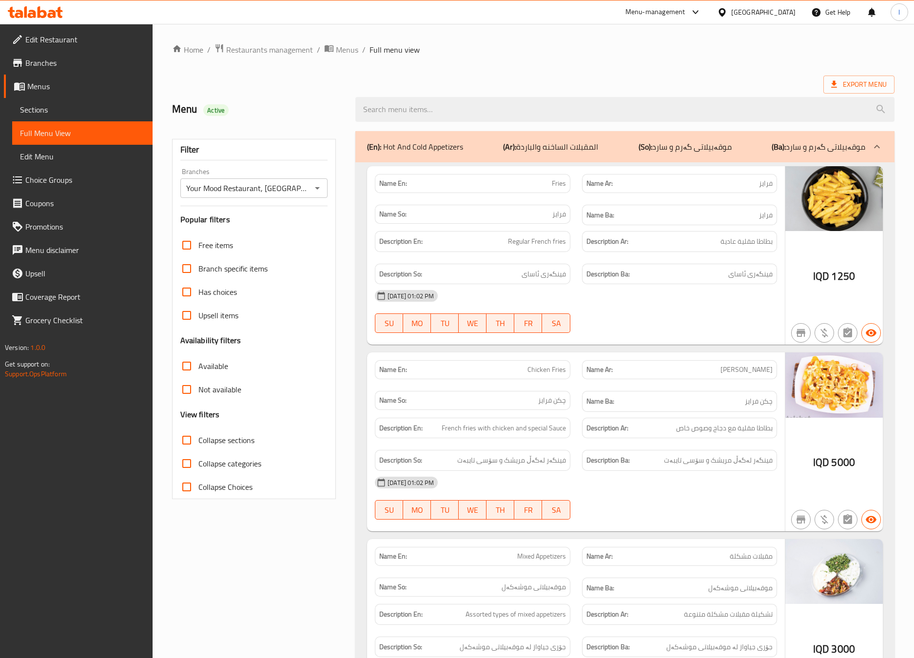
click at [237, 442] on span "Collapse sections" at bounding box center [226, 440] width 56 height 12
click at [198, 442] on input "Collapse sections" at bounding box center [186, 440] width 23 height 23
checkbox input "true"
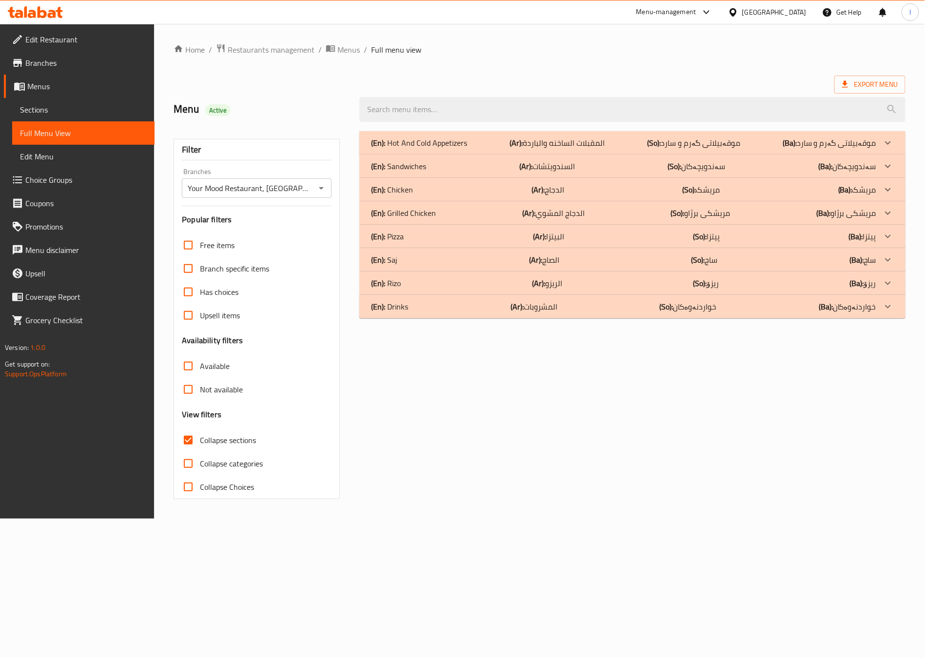
click at [460, 168] on div "(En): Sandwiches (Ar): السندويتشات (So): سەندویچەکان (Ba): سەندویچەکان" at bounding box center [623, 166] width 505 height 12
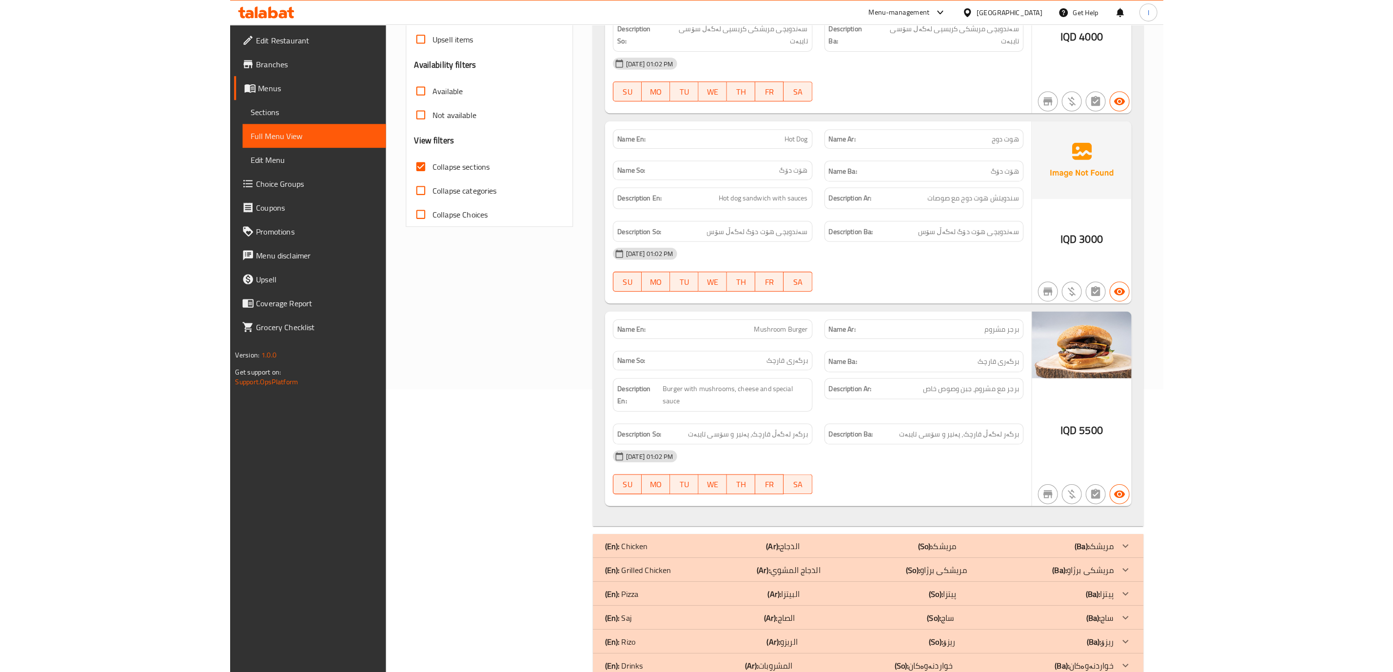
scroll to position [270, 0]
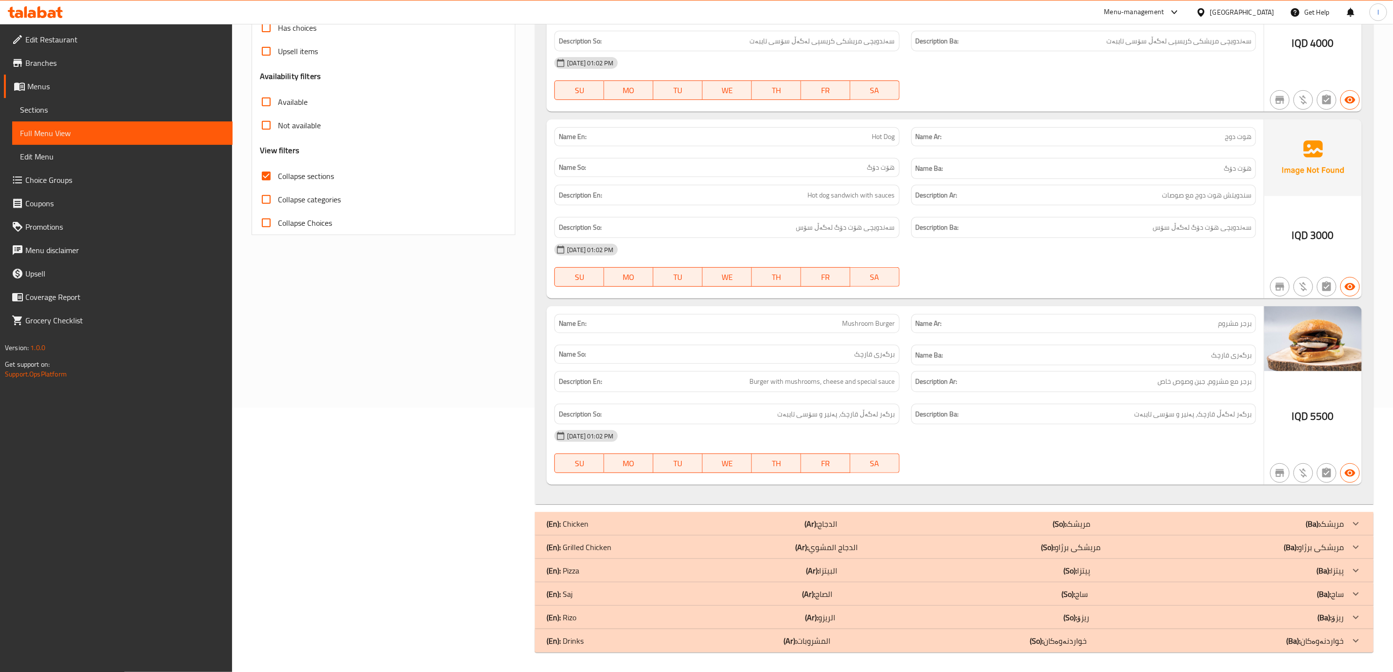
click at [58, 11] on icon at bounding box center [59, 12] width 7 height 11
